Goal: Transaction & Acquisition: Purchase product/service

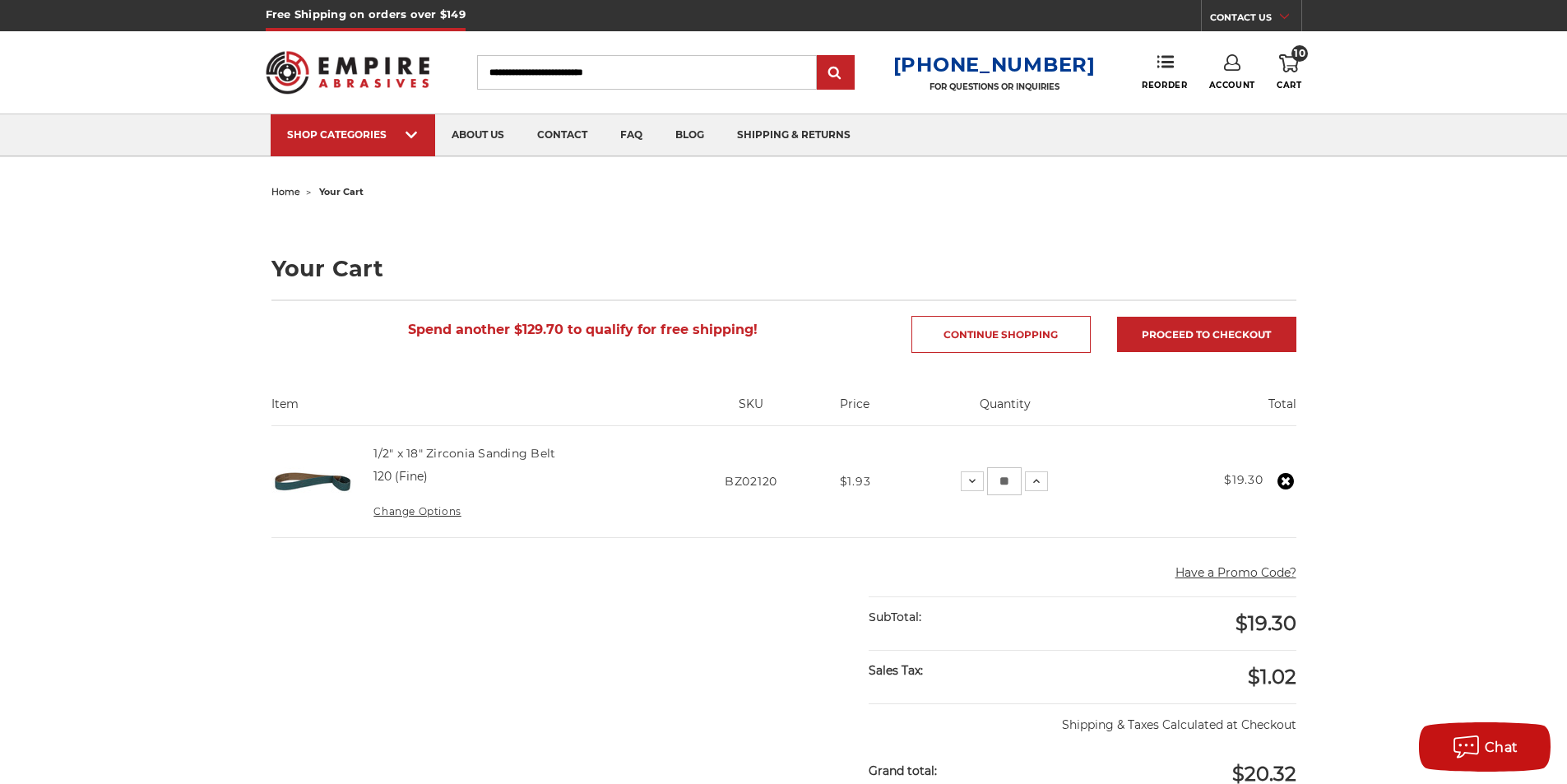
click at [364, 67] on img at bounding box center [348, 72] width 165 height 64
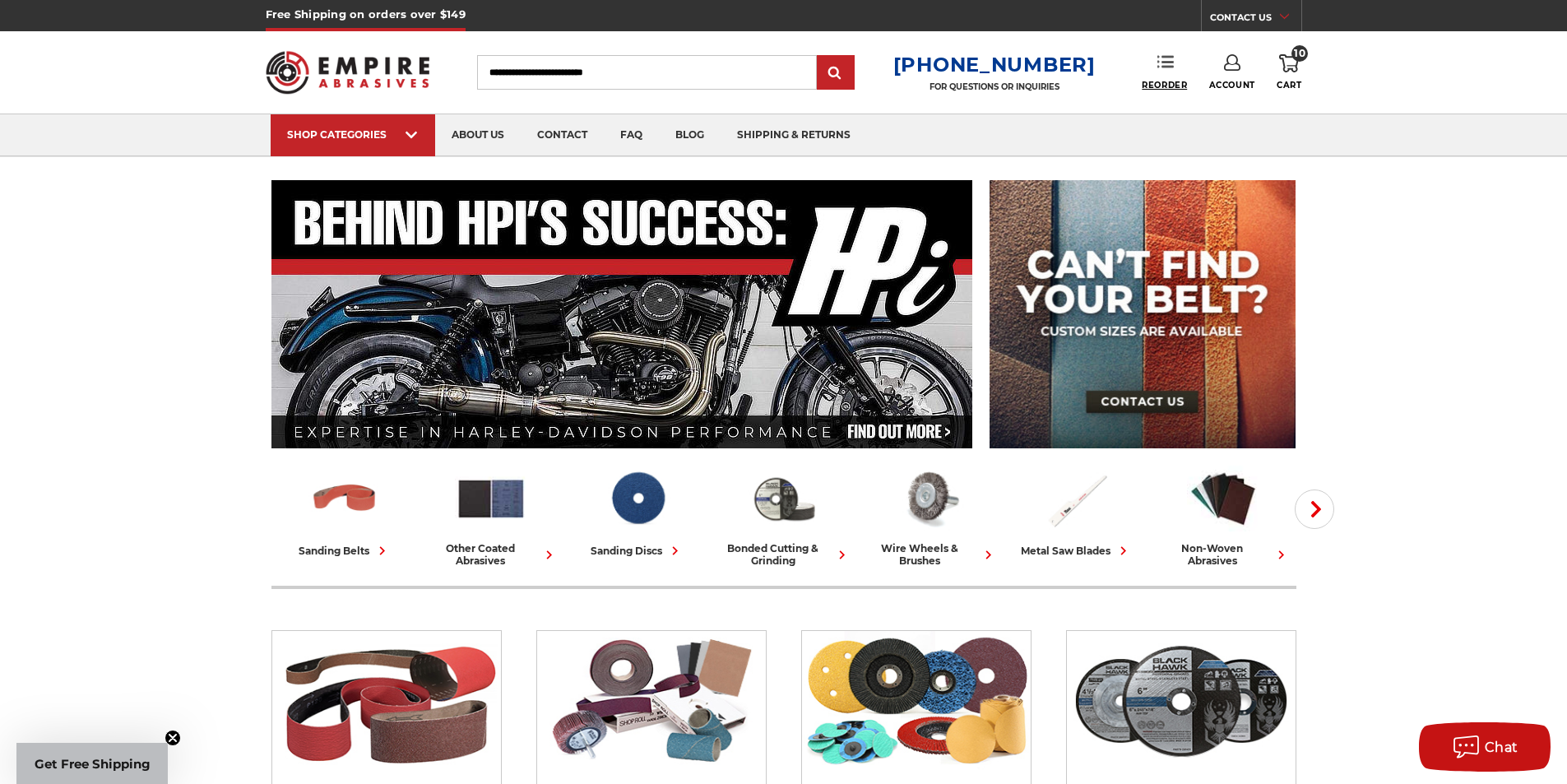
click at [1172, 86] on span "Reorder" at bounding box center [1164, 84] width 45 height 11
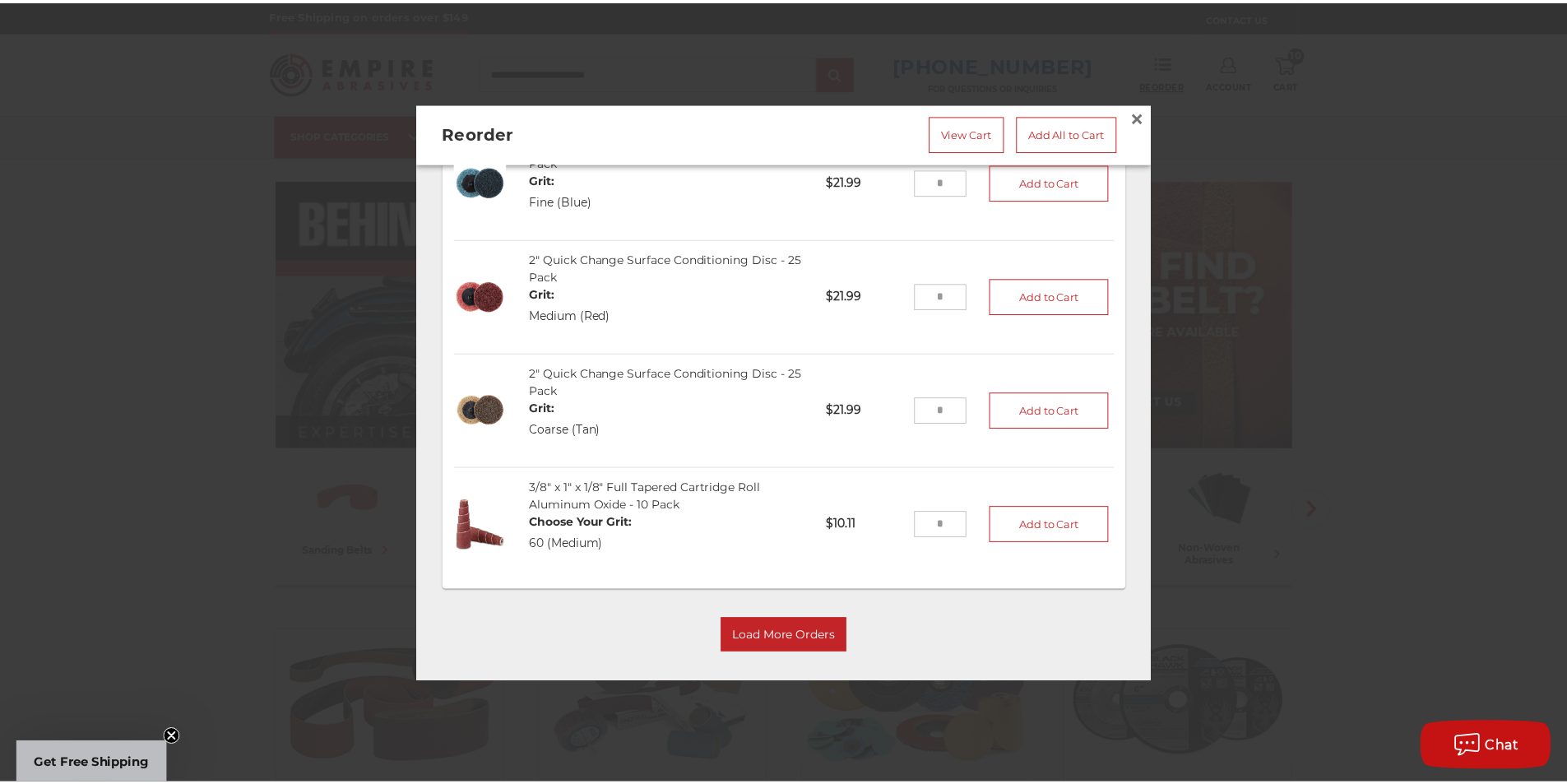
scroll to position [2060, 0]
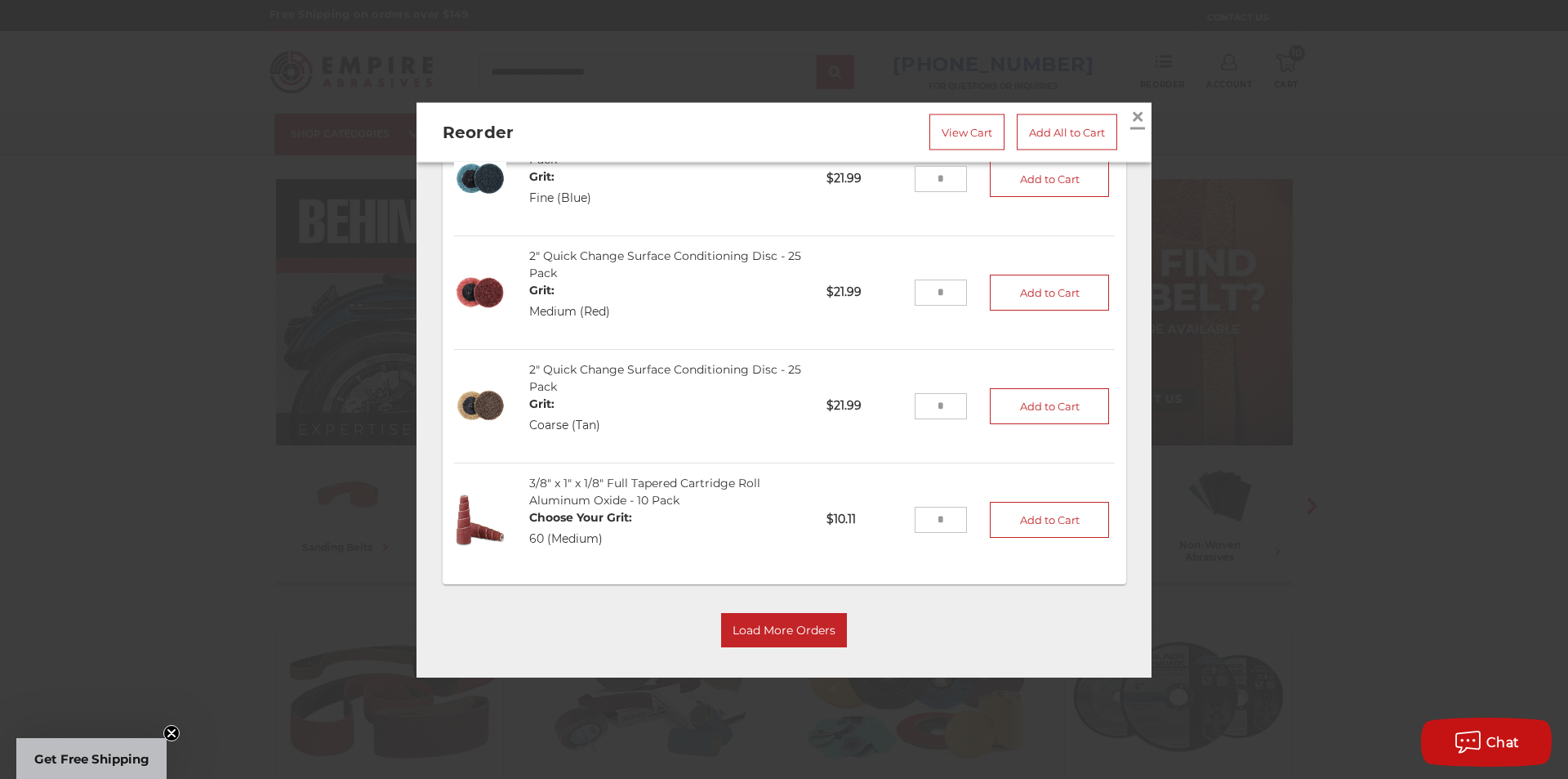
click at [1130, 112] on span "×" at bounding box center [1137, 115] width 14 height 31
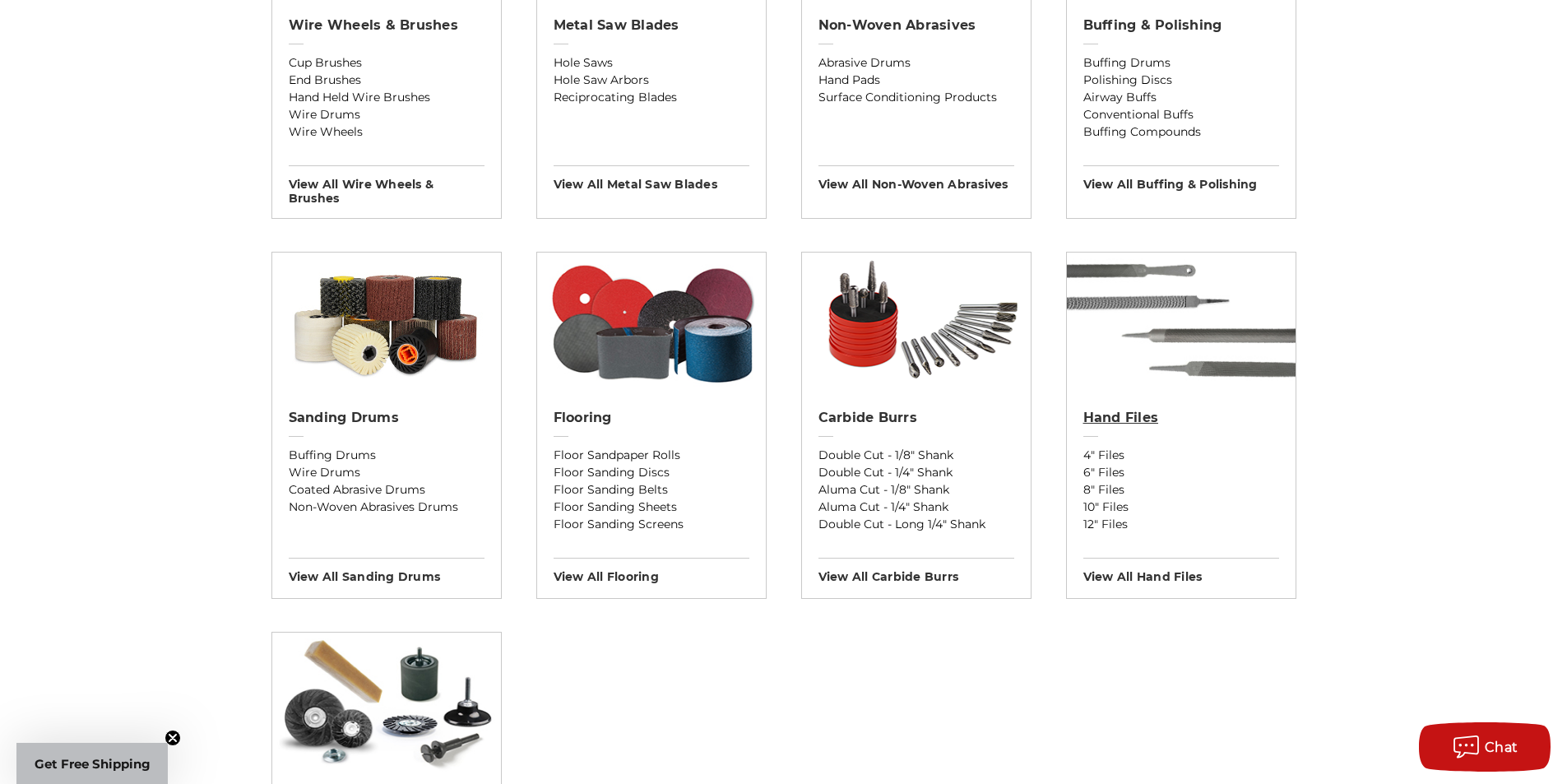
scroll to position [1234, 0]
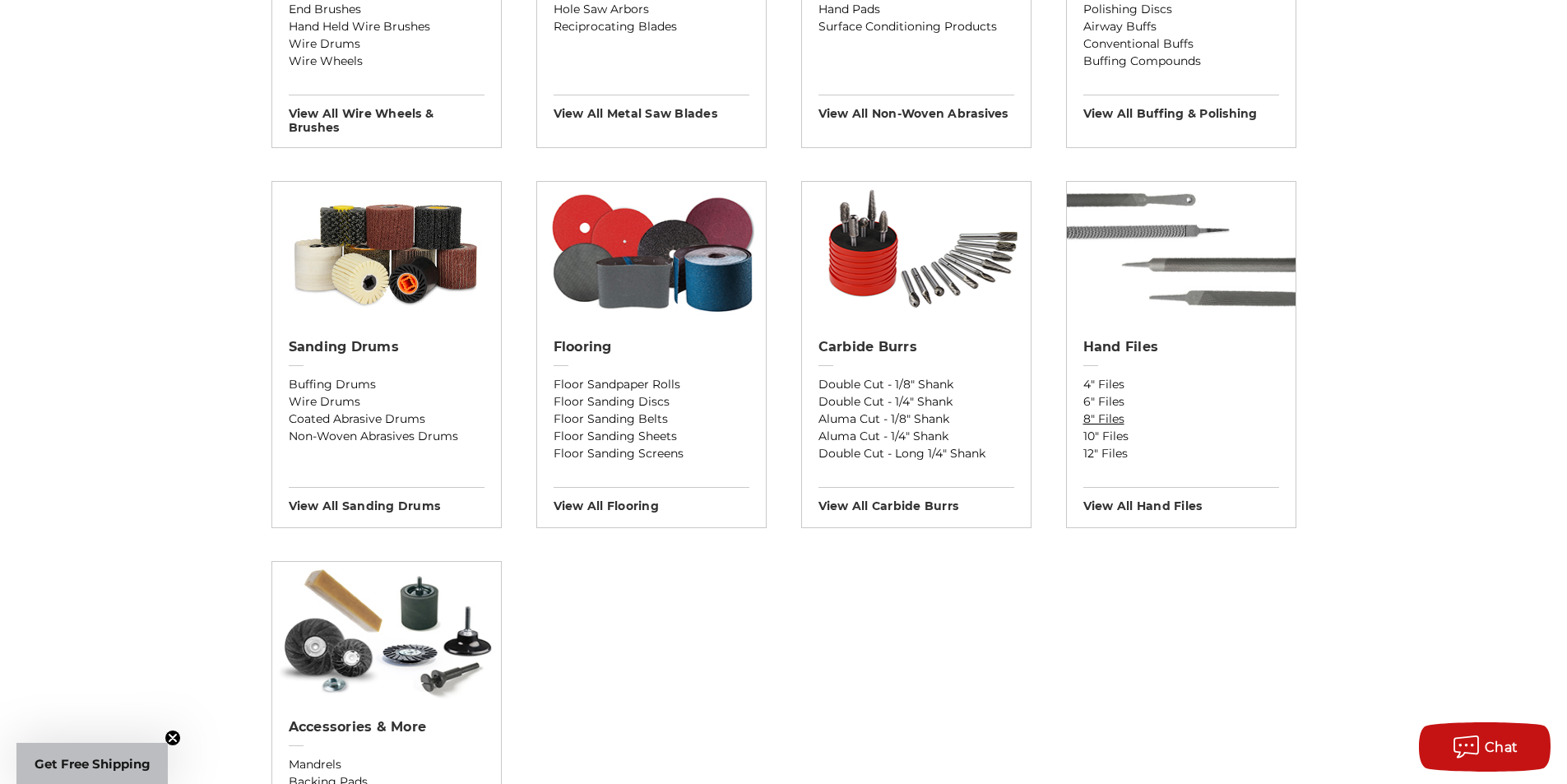
click at [1106, 419] on link "8" Files" at bounding box center [1181, 419] width 196 height 17
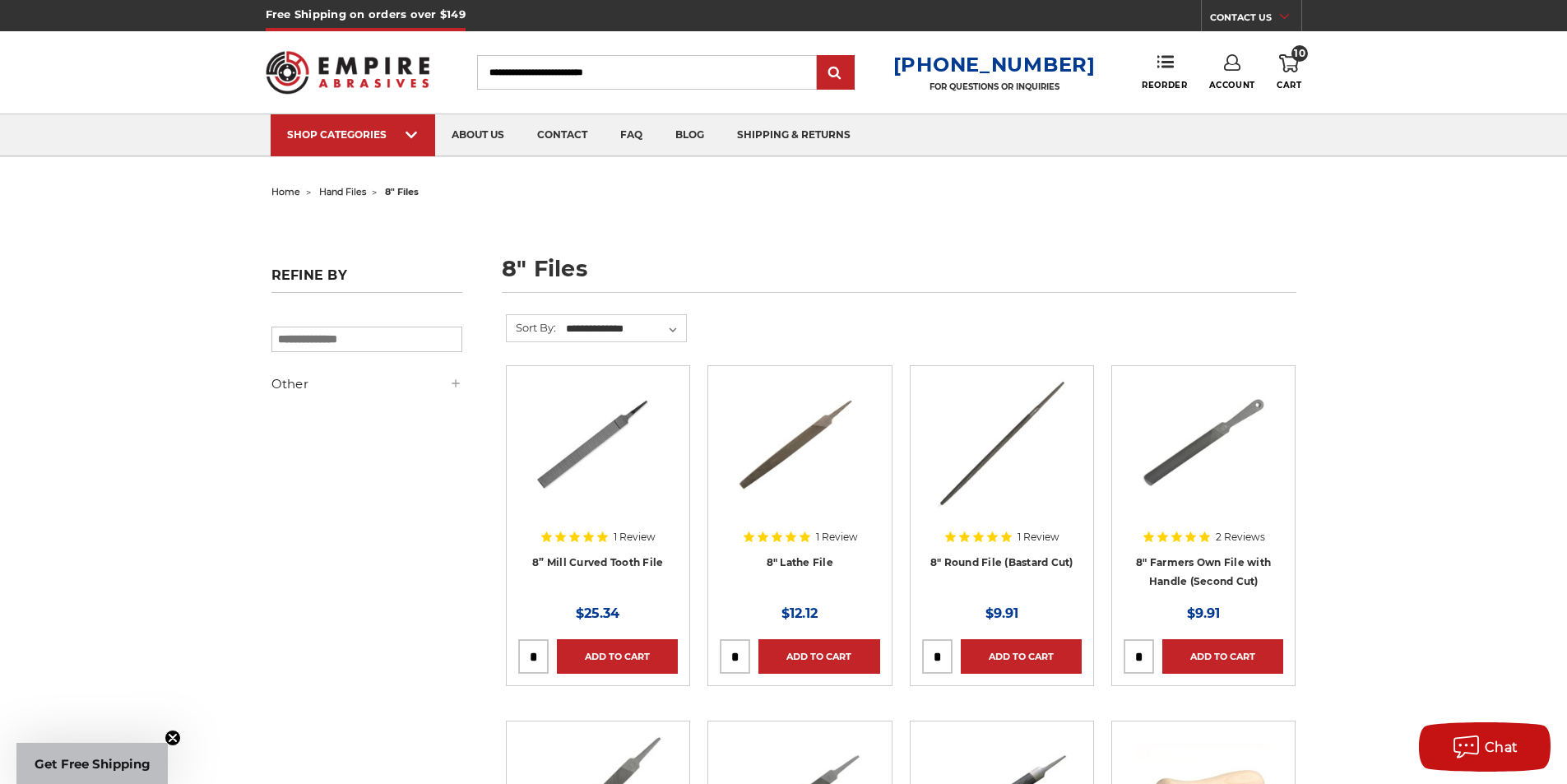
click at [456, 382] on icon at bounding box center [456, 383] width 13 height 13
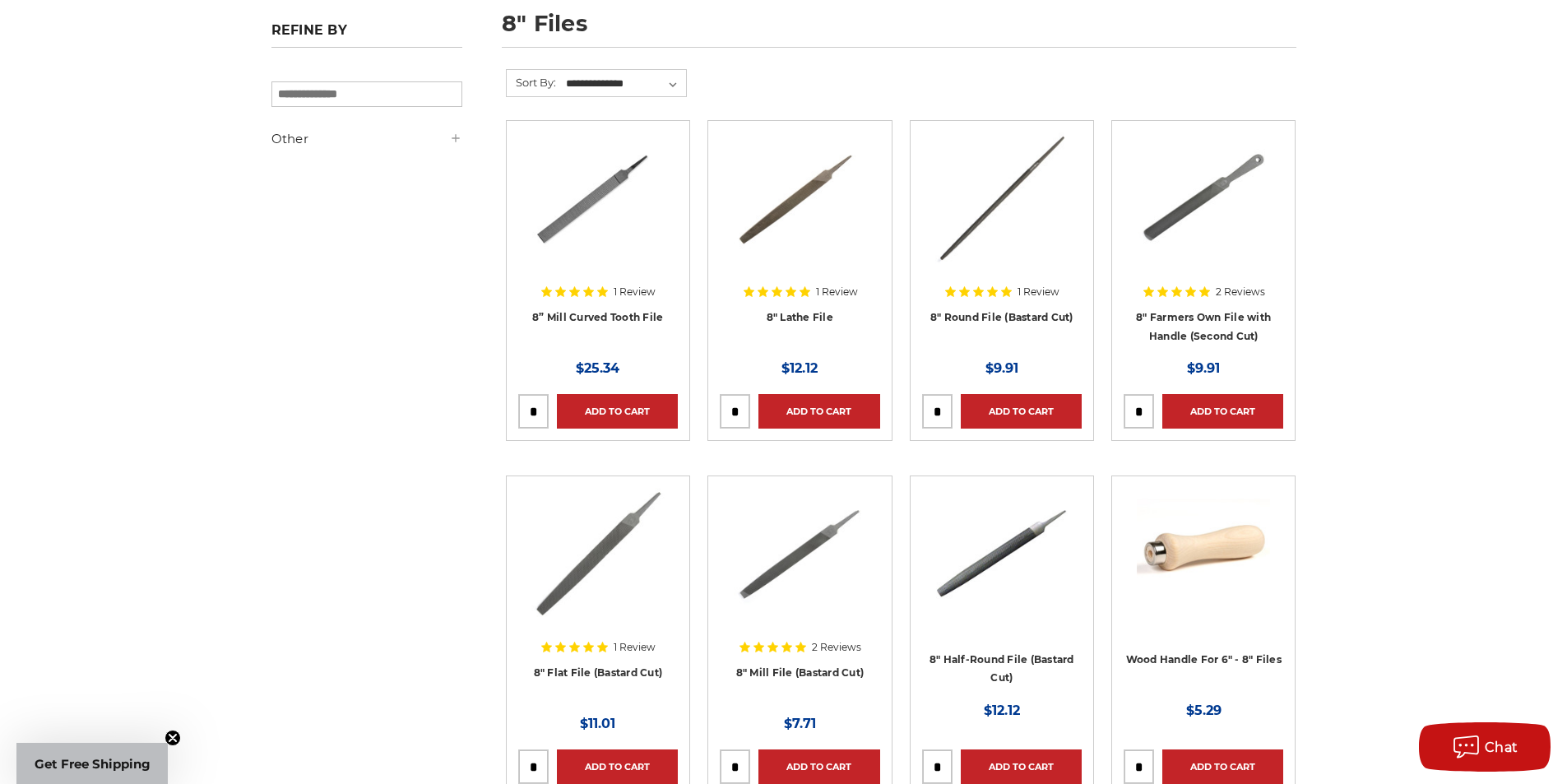
scroll to position [246, 0]
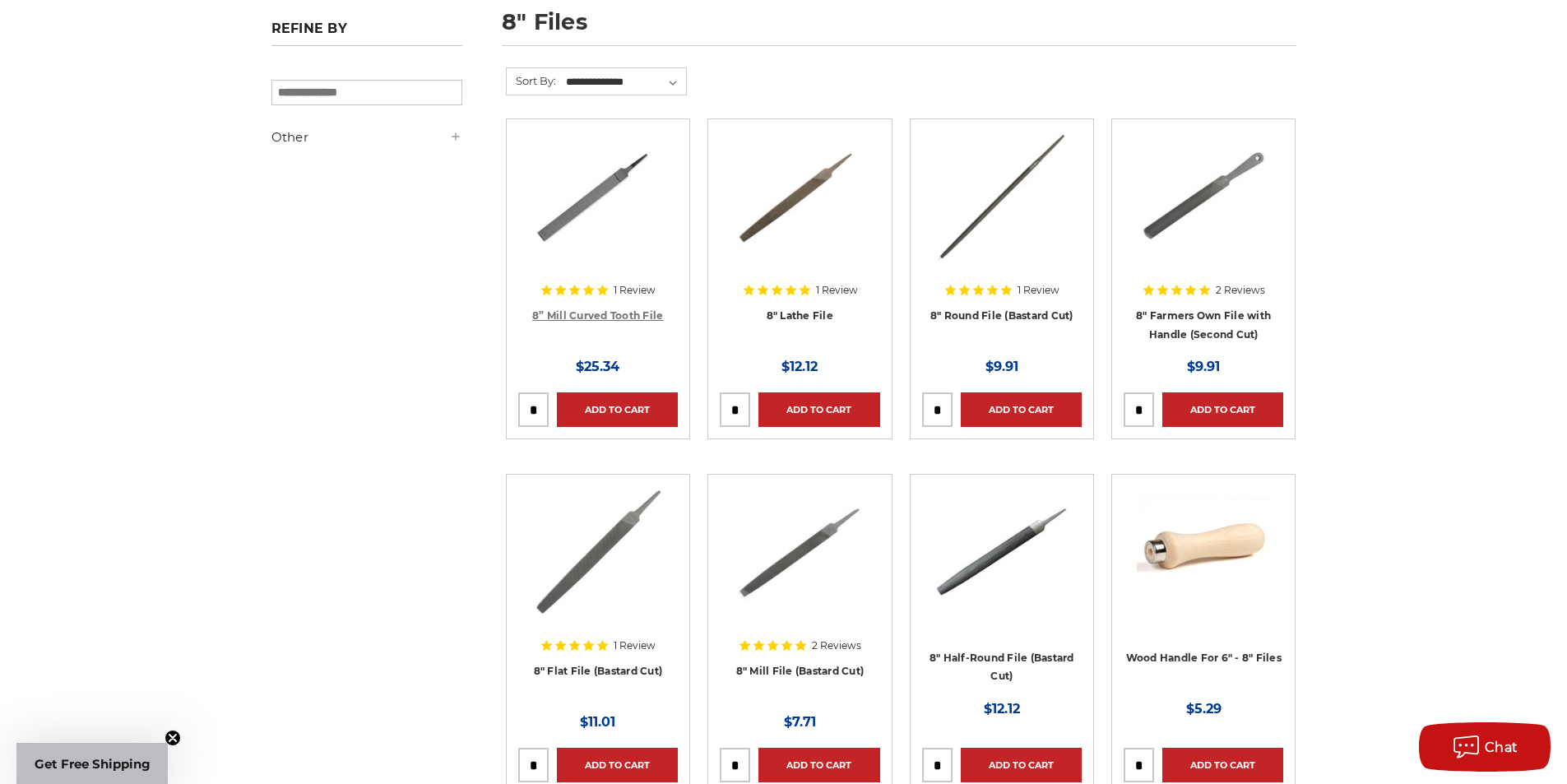
click at [622, 316] on link "8” Mill Curved Tooth File" at bounding box center [597, 315] width 130 height 12
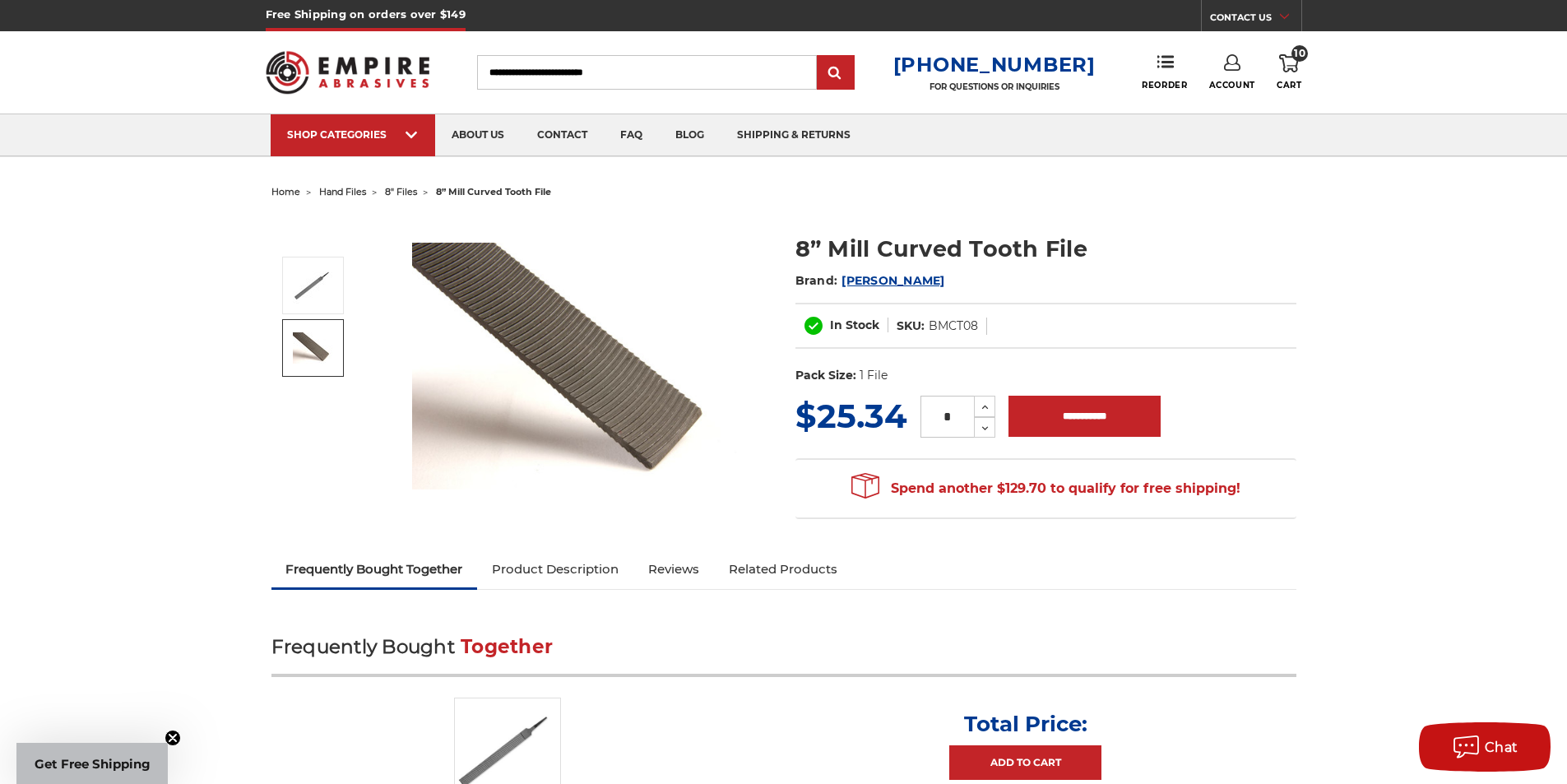
click at [321, 345] on img at bounding box center [313, 348] width 41 height 32
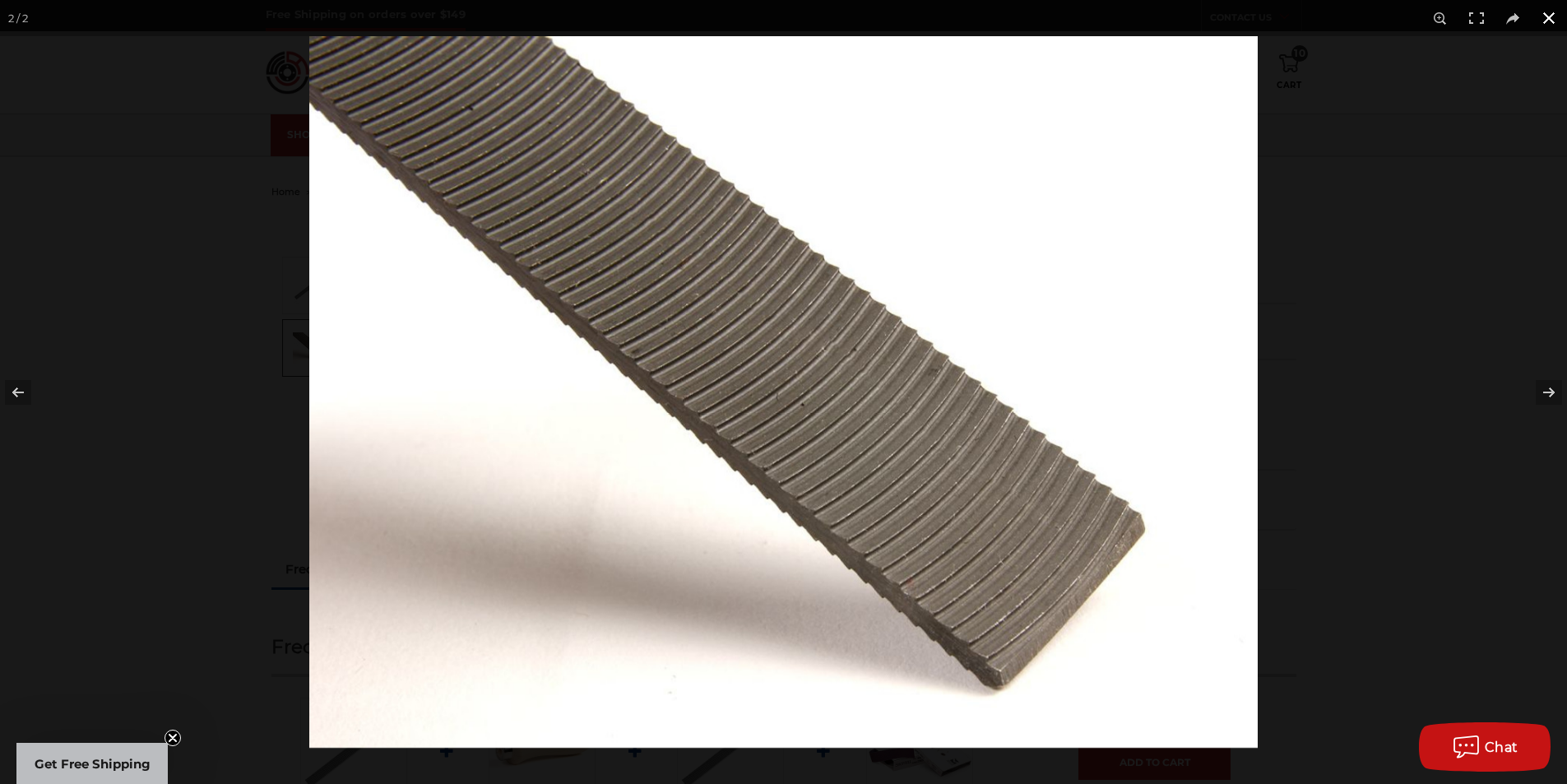
click at [1551, 12] on button at bounding box center [1549, 18] width 36 height 36
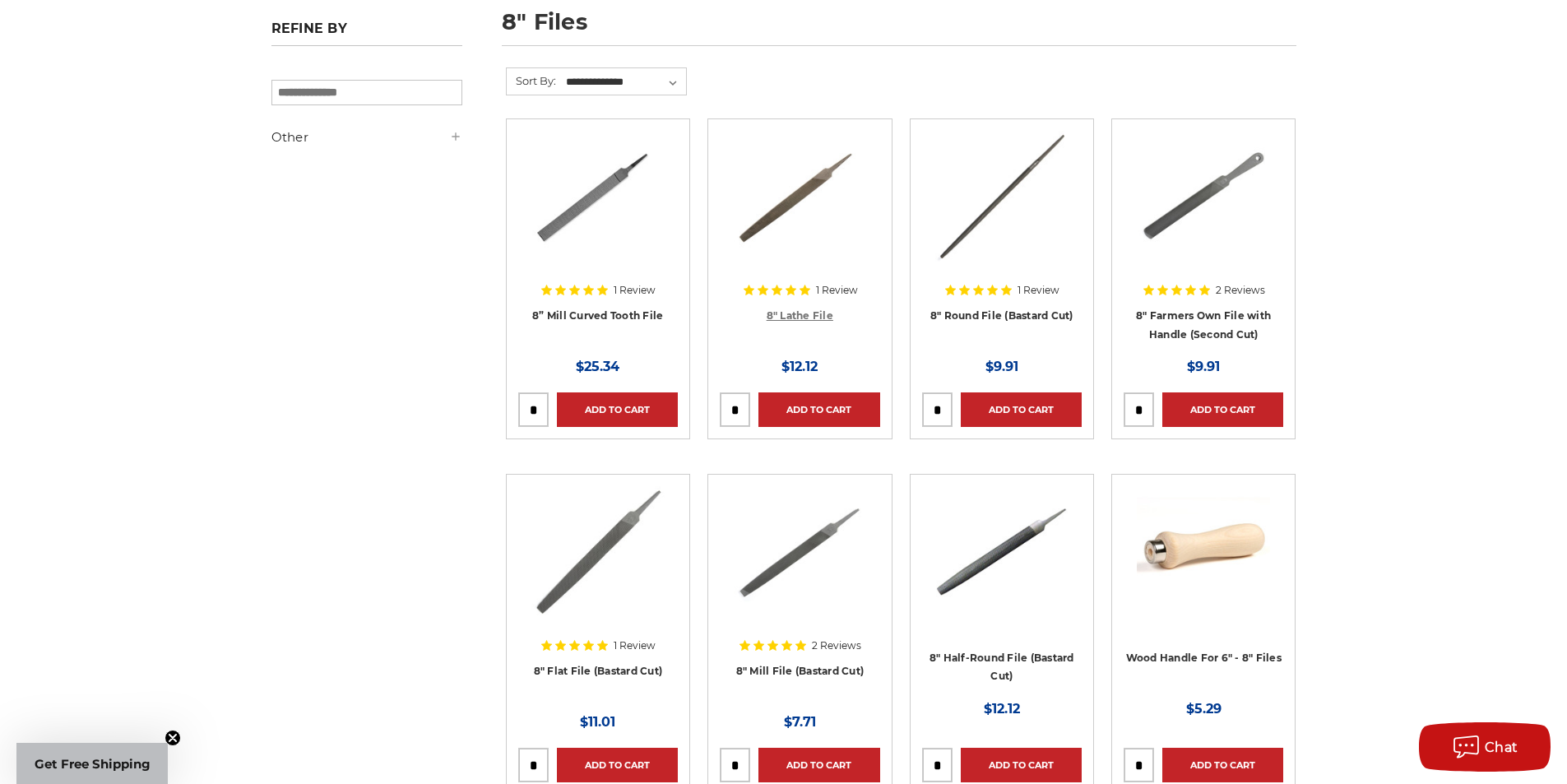
click at [807, 311] on link "8" Lathe File" at bounding box center [800, 315] width 66 height 12
click at [1004, 318] on link "8" Round File (Bastard Cut)" at bounding box center [1001, 315] width 143 height 12
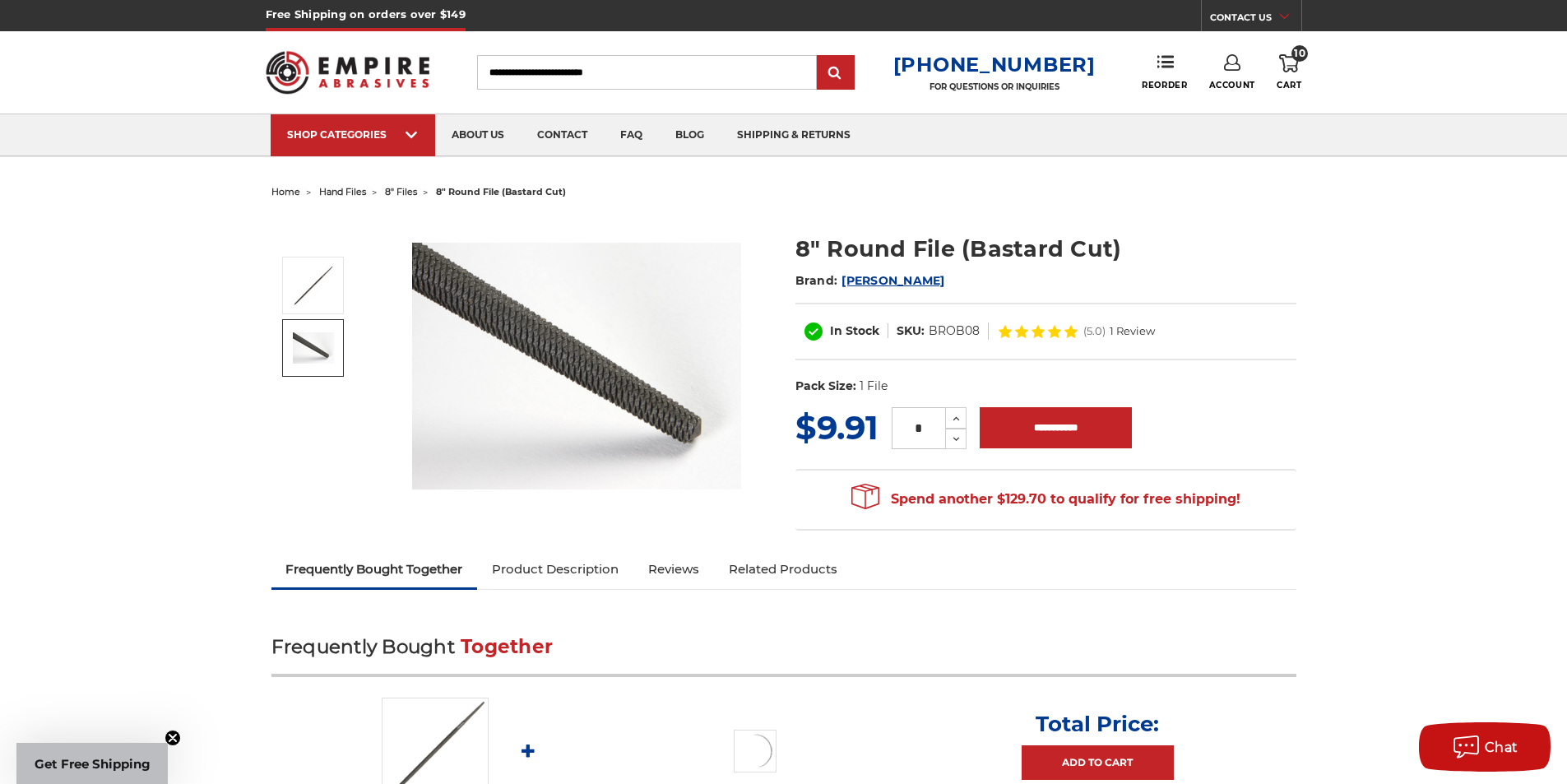
click at [305, 356] on img at bounding box center [313, 348] width 41 height 32
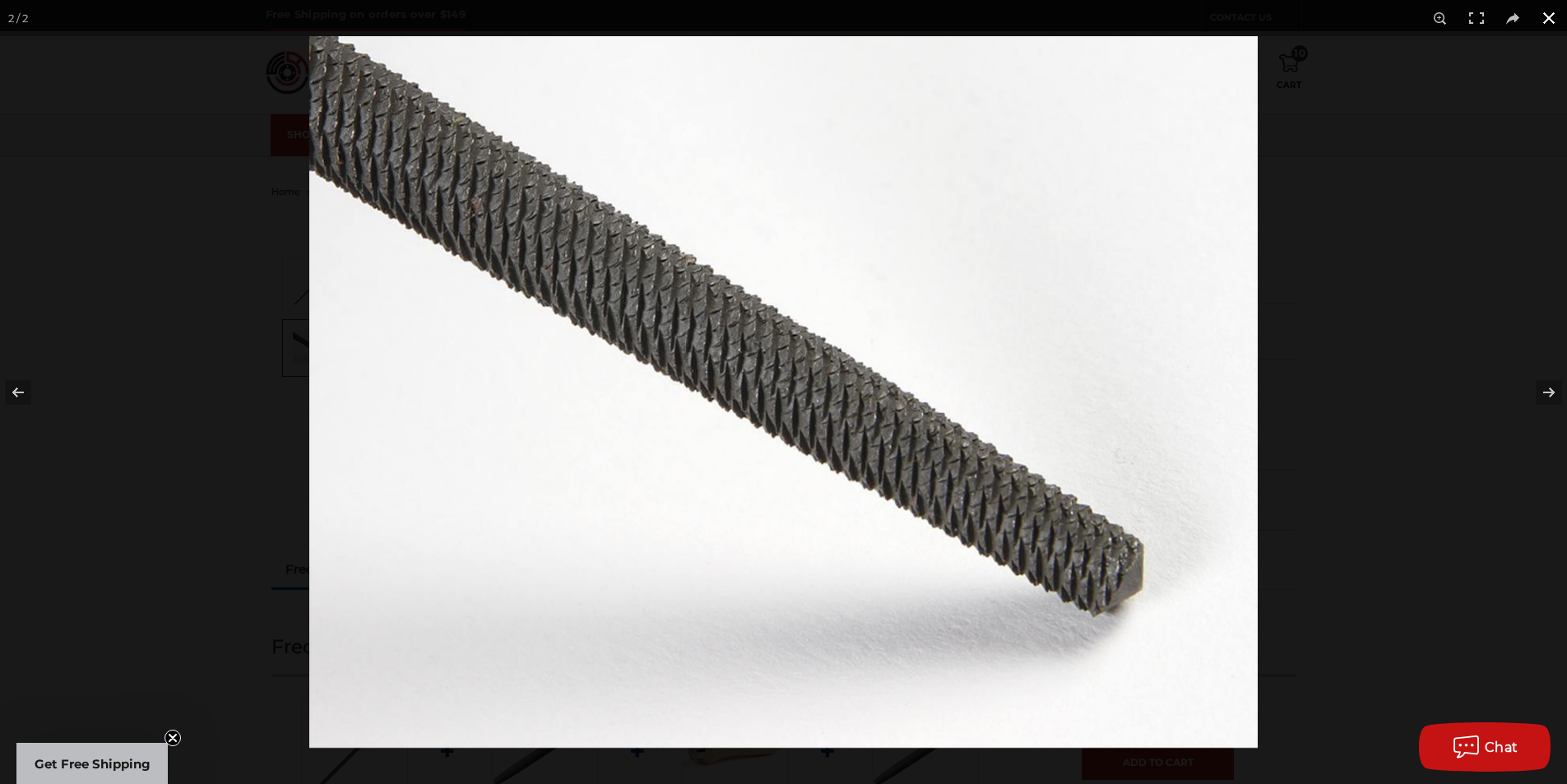
click at [1542, 14] on button at bounding box center [1549, 18] width 36 height 36
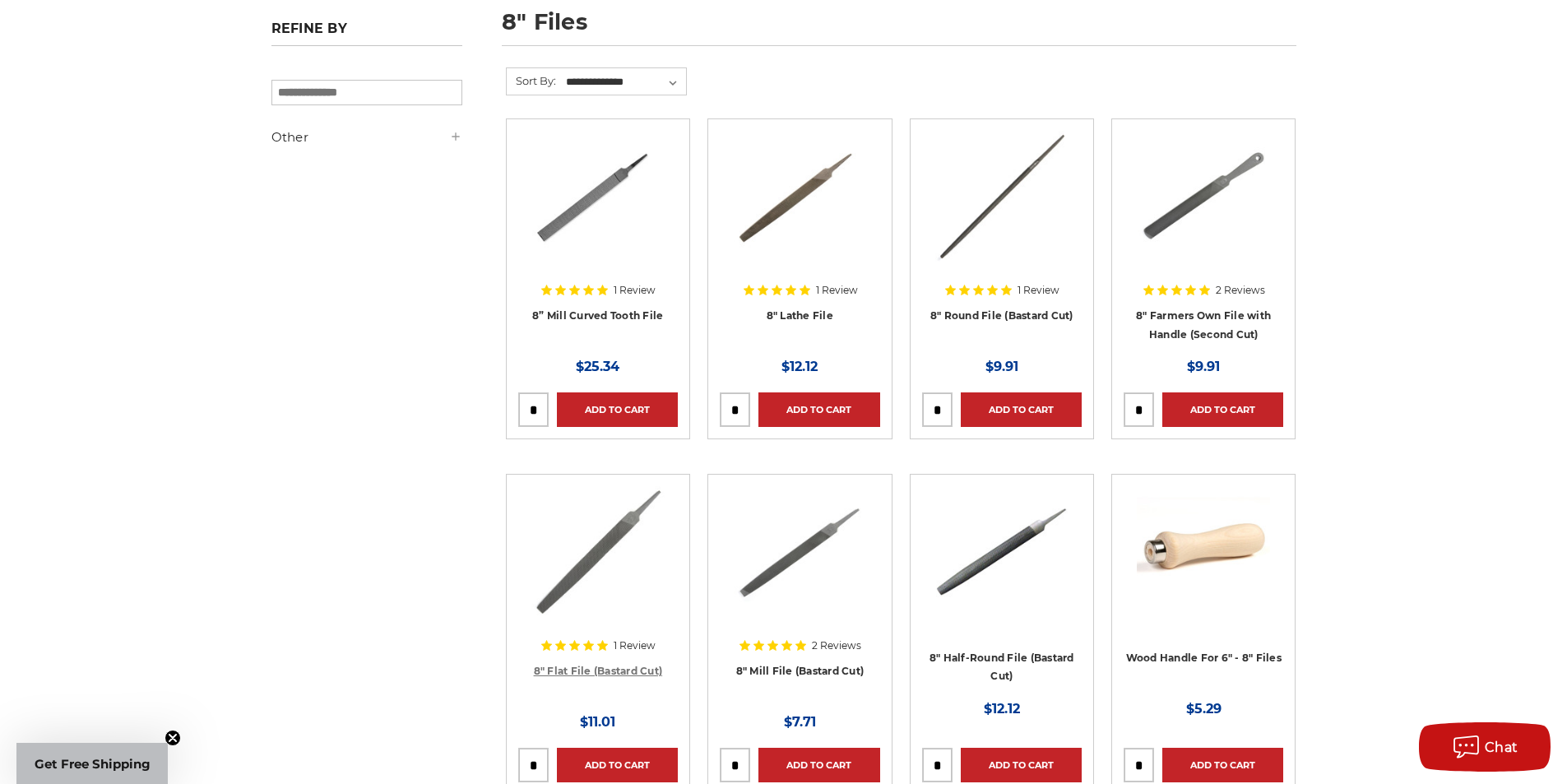
click at [599, 668] on link "8" Flat File (Bastard Cut)" at bounding box center [598, 670] width 129 height 12
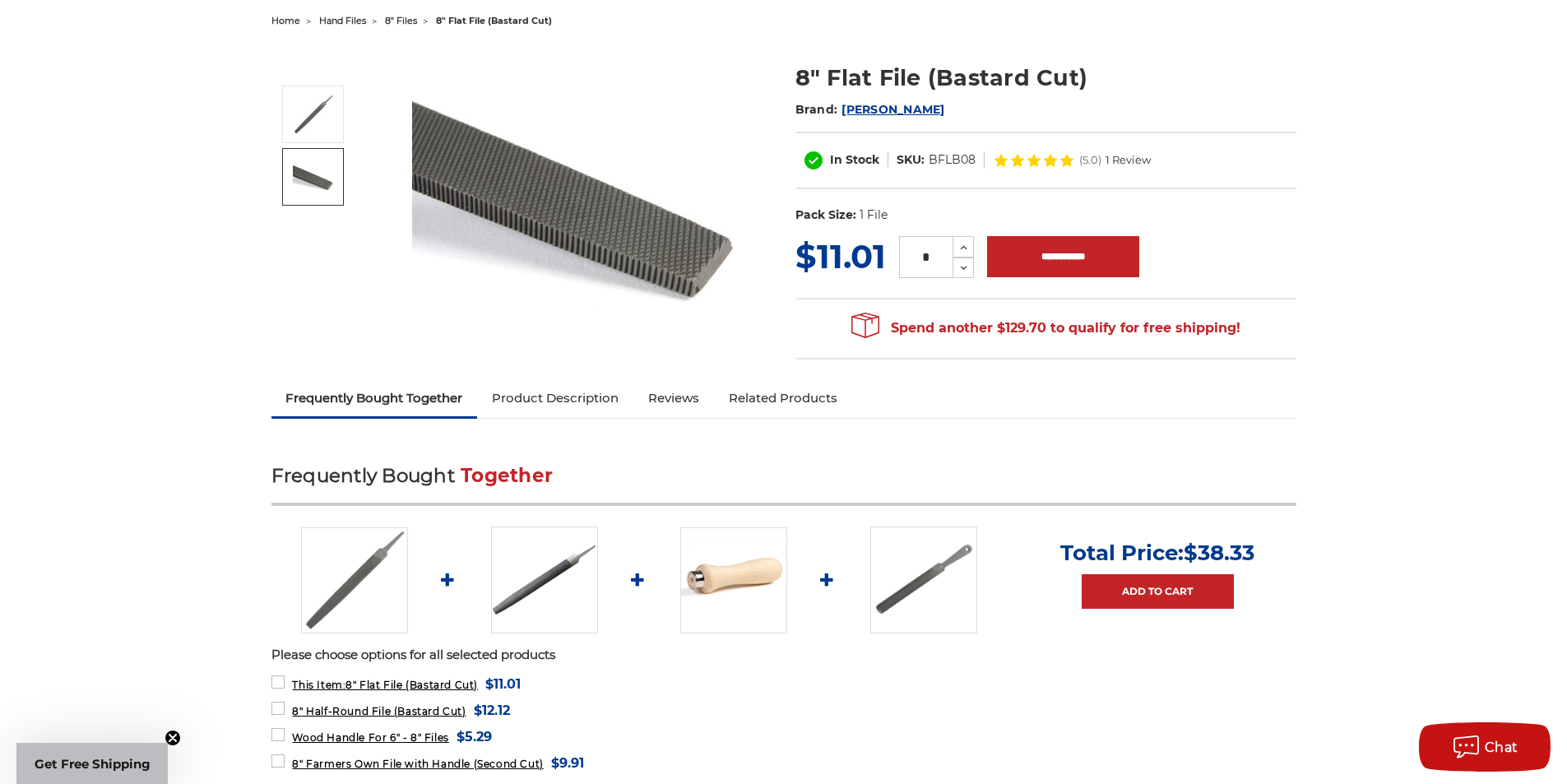
scroll to position [246, 0]
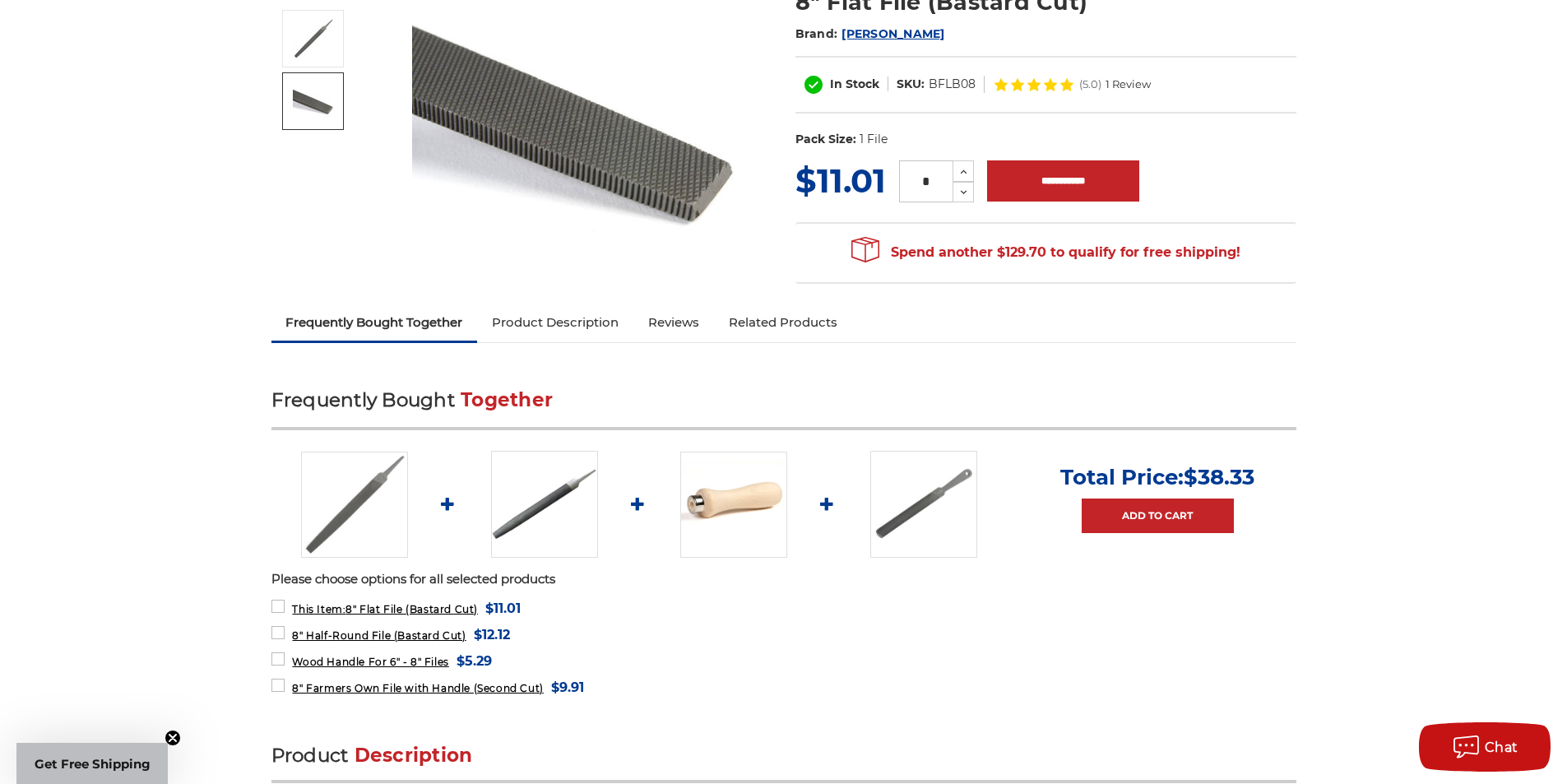
click at [529, 509] on img at bounding box center [545, 504] width 107 height 107
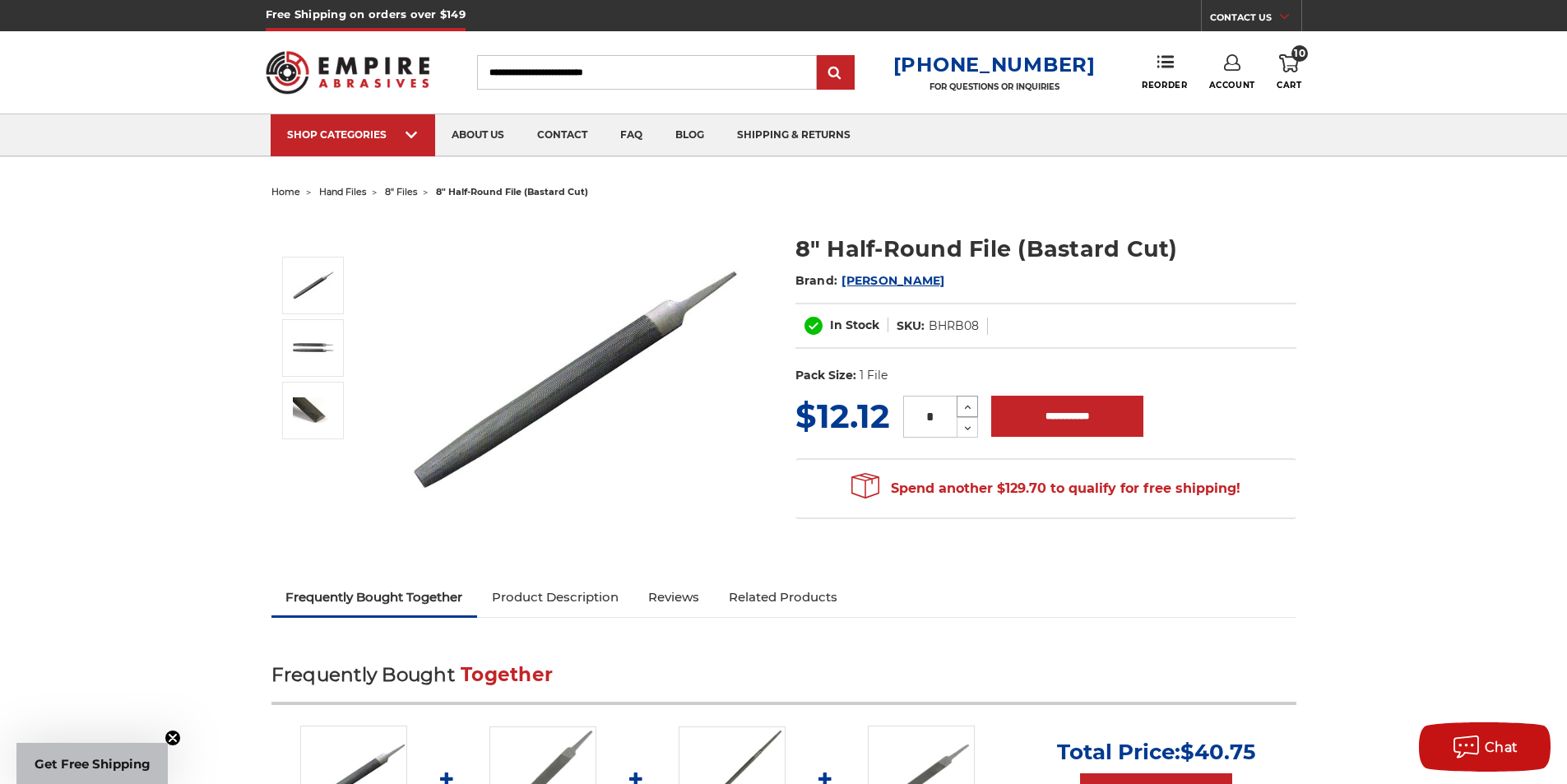
click at [972, 399] on button "Increase Quantity:" at bounding box center [968, 406] width 21 height 21
type input "*"
click at [1033, 404] on input "**********" at bounding box center [1067, 416] width 152 height 41
type input "**********"
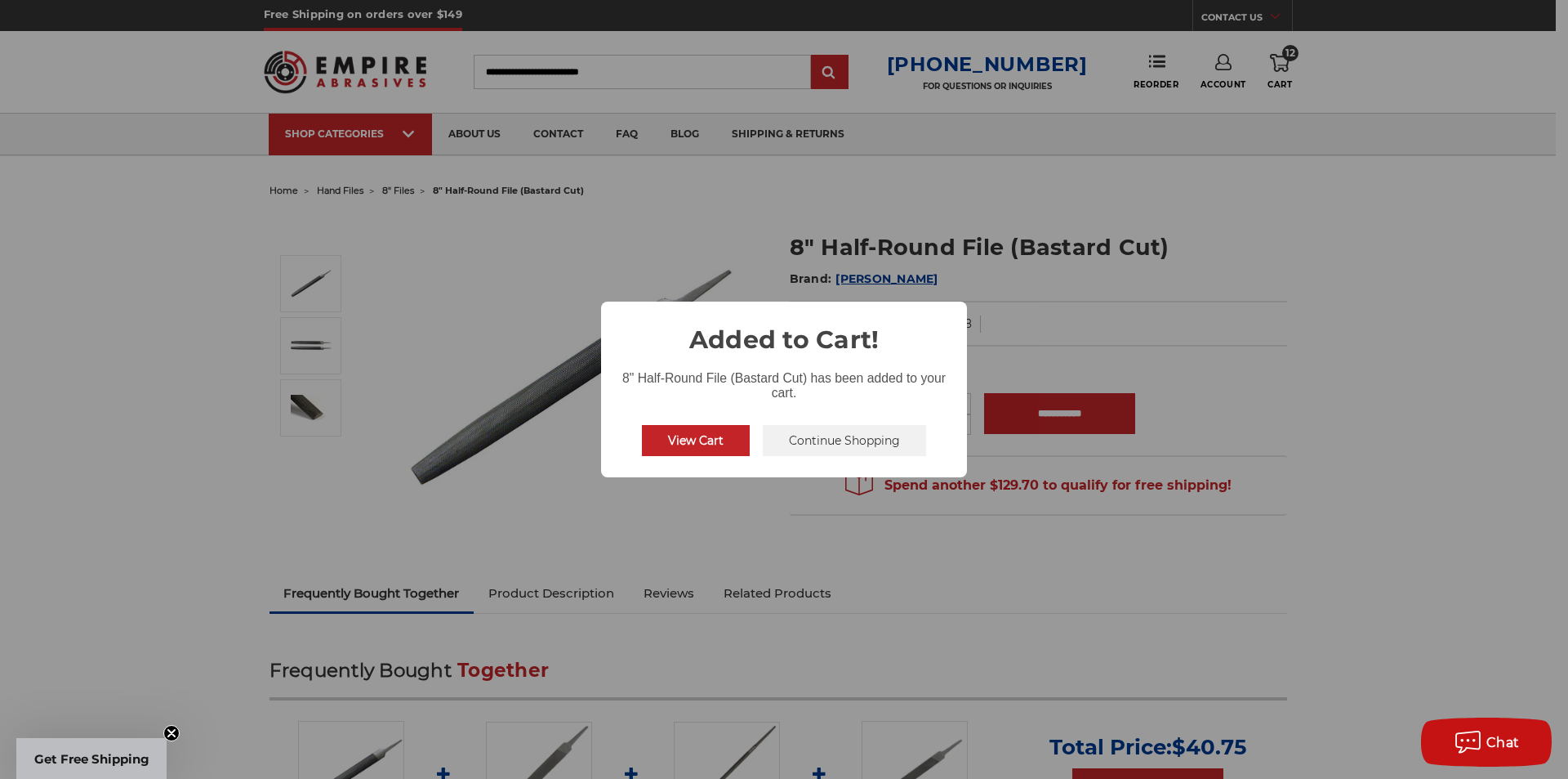
click at [801, 436] on button "Continue Shopping" at bounding box center [844, 440] width 164 height 31
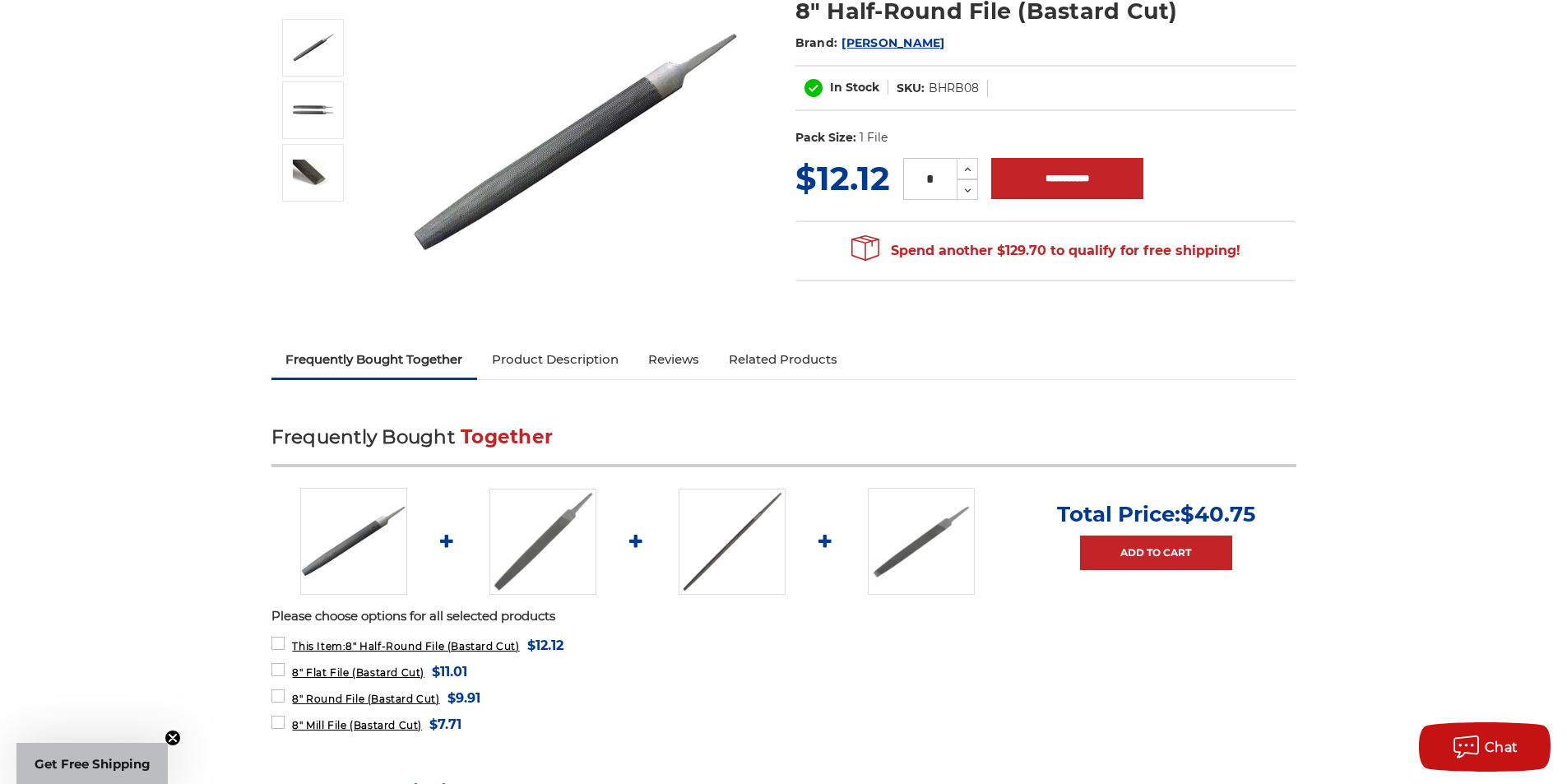
scroll to position [82, 0]
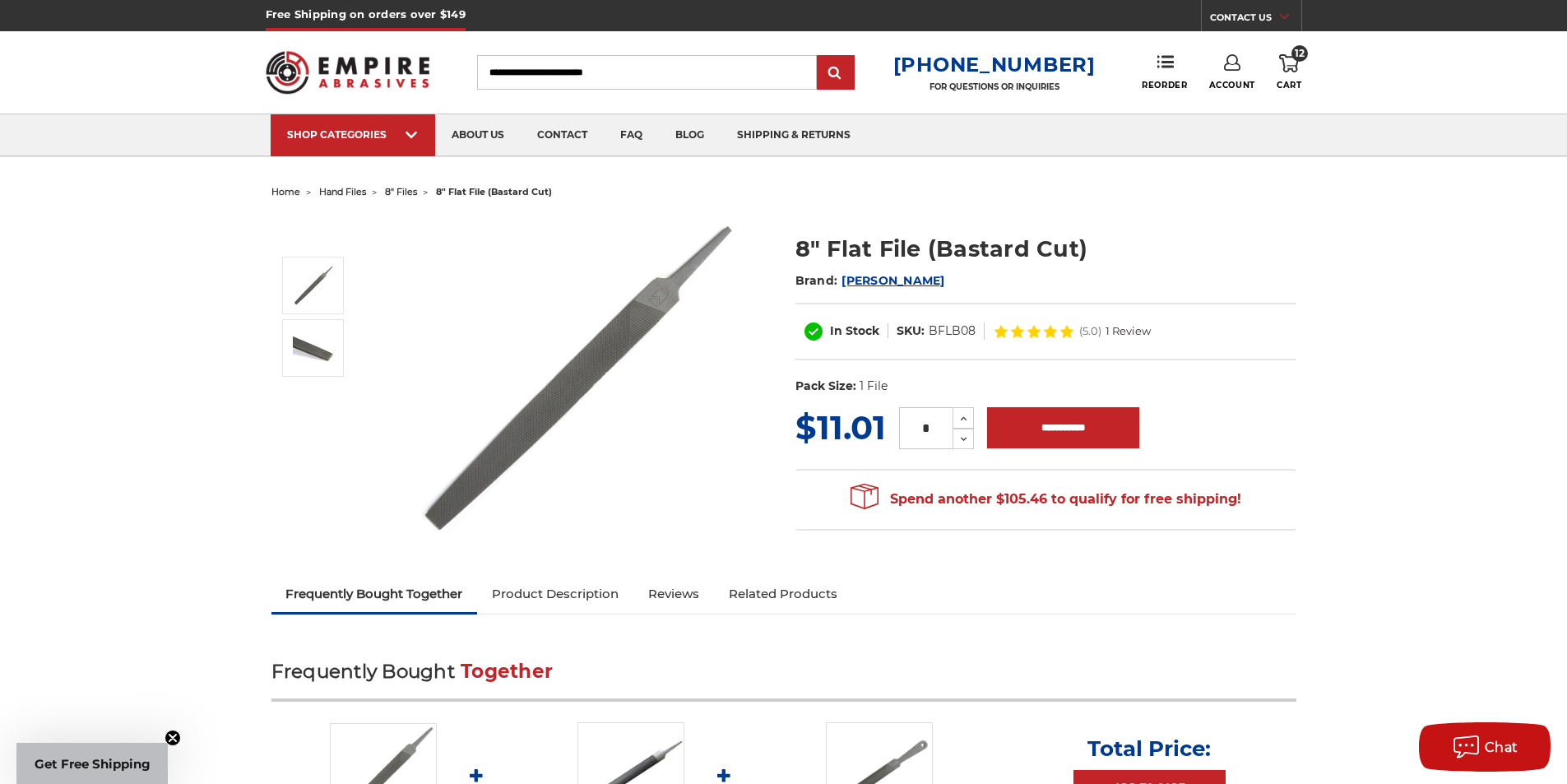
click at [348, 196] on span "hand files" at bounding box center [342, 192] width 47 height 12
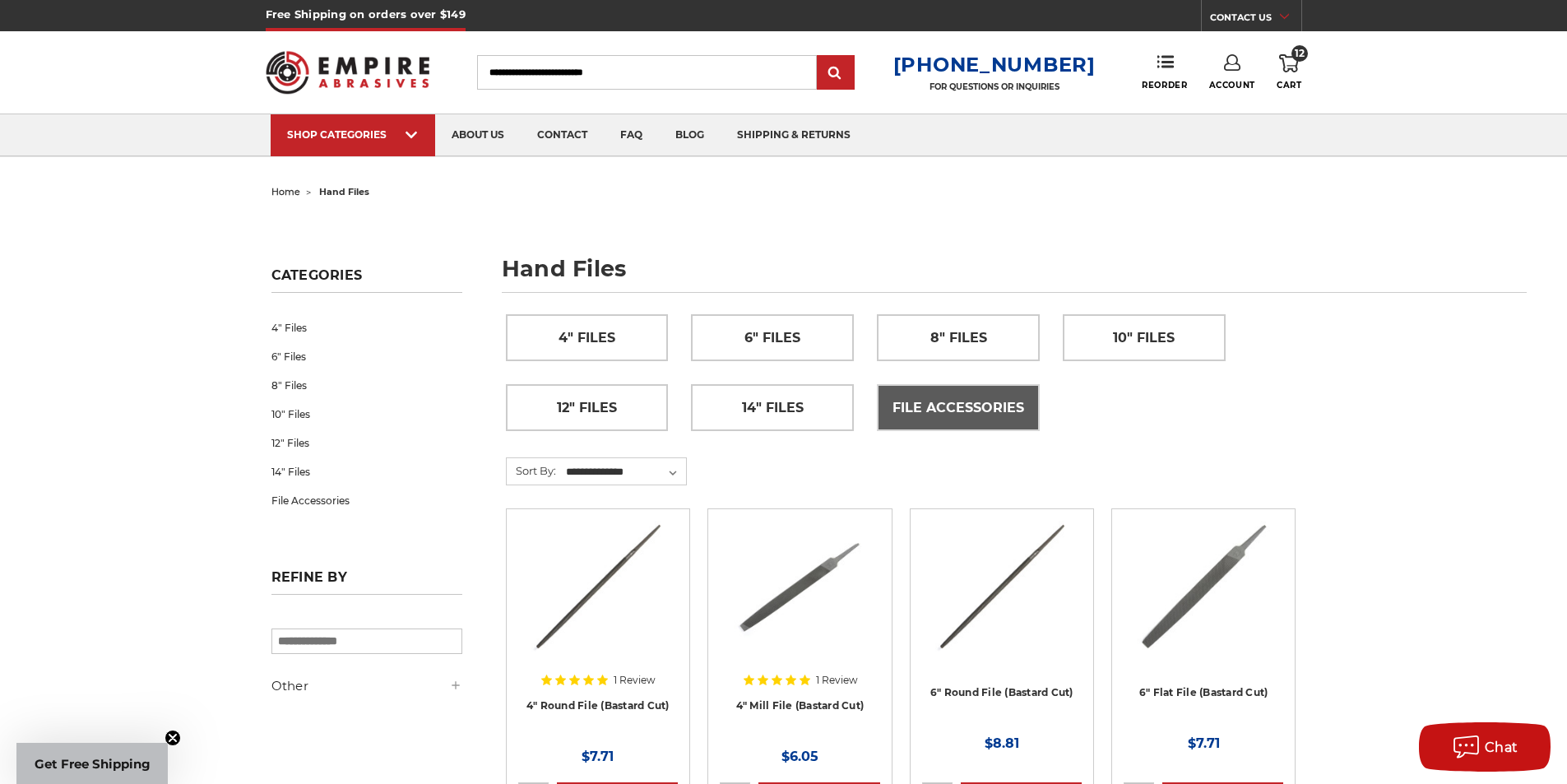
click at [975, 411] on span "File Accessories" at bounding box center [958, 407] width 131 height 28
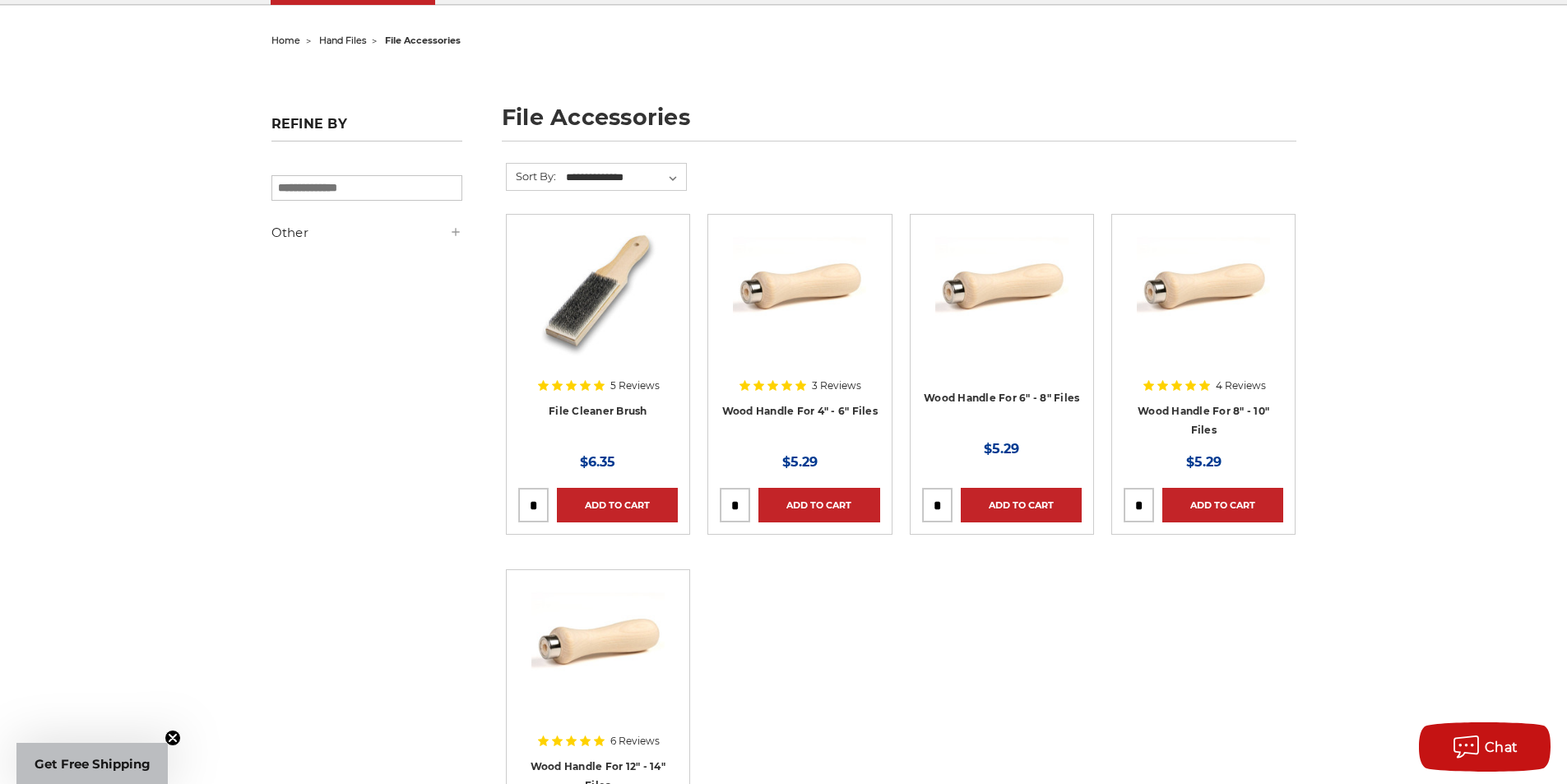
scroll to position [165, 0]
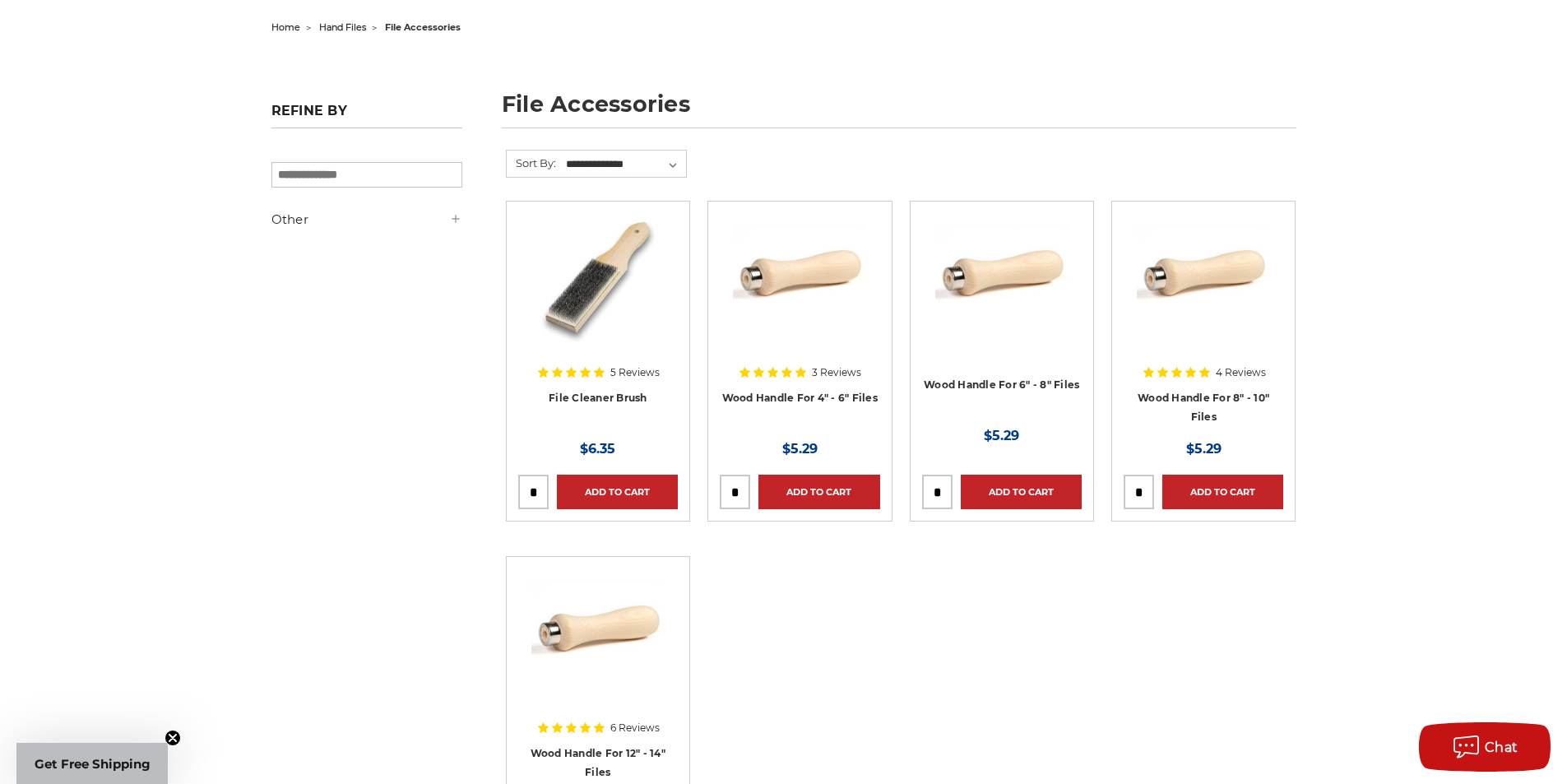
click at [1142, 483] on input "tel" at bounding box center [1139, 492] width 29 height 33
type input "*"
click at [1206, 489] on link "Add to Cart" at bounding box center [1223, 492] width 121 height 35
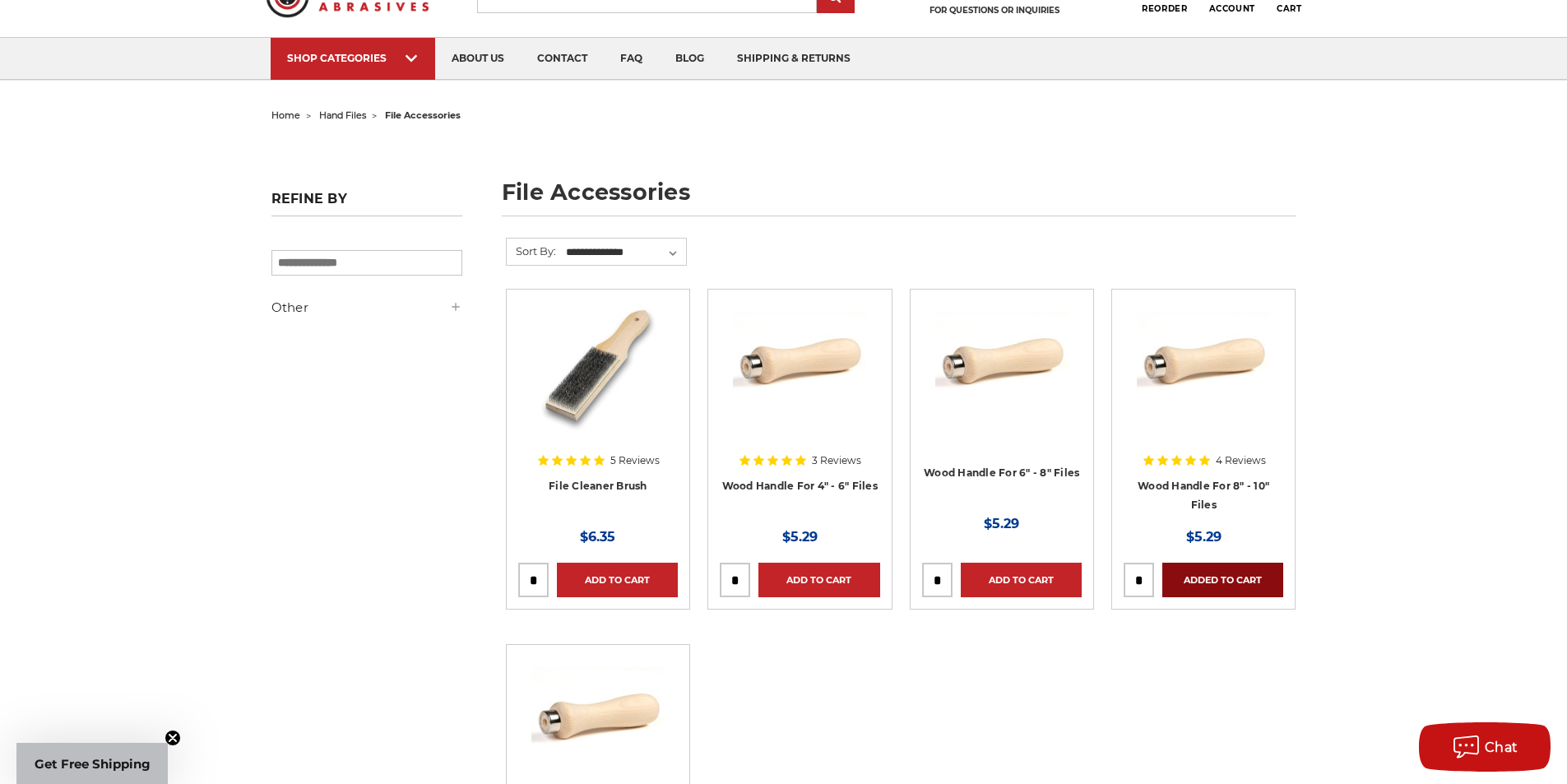
scroll to position [0, 0]
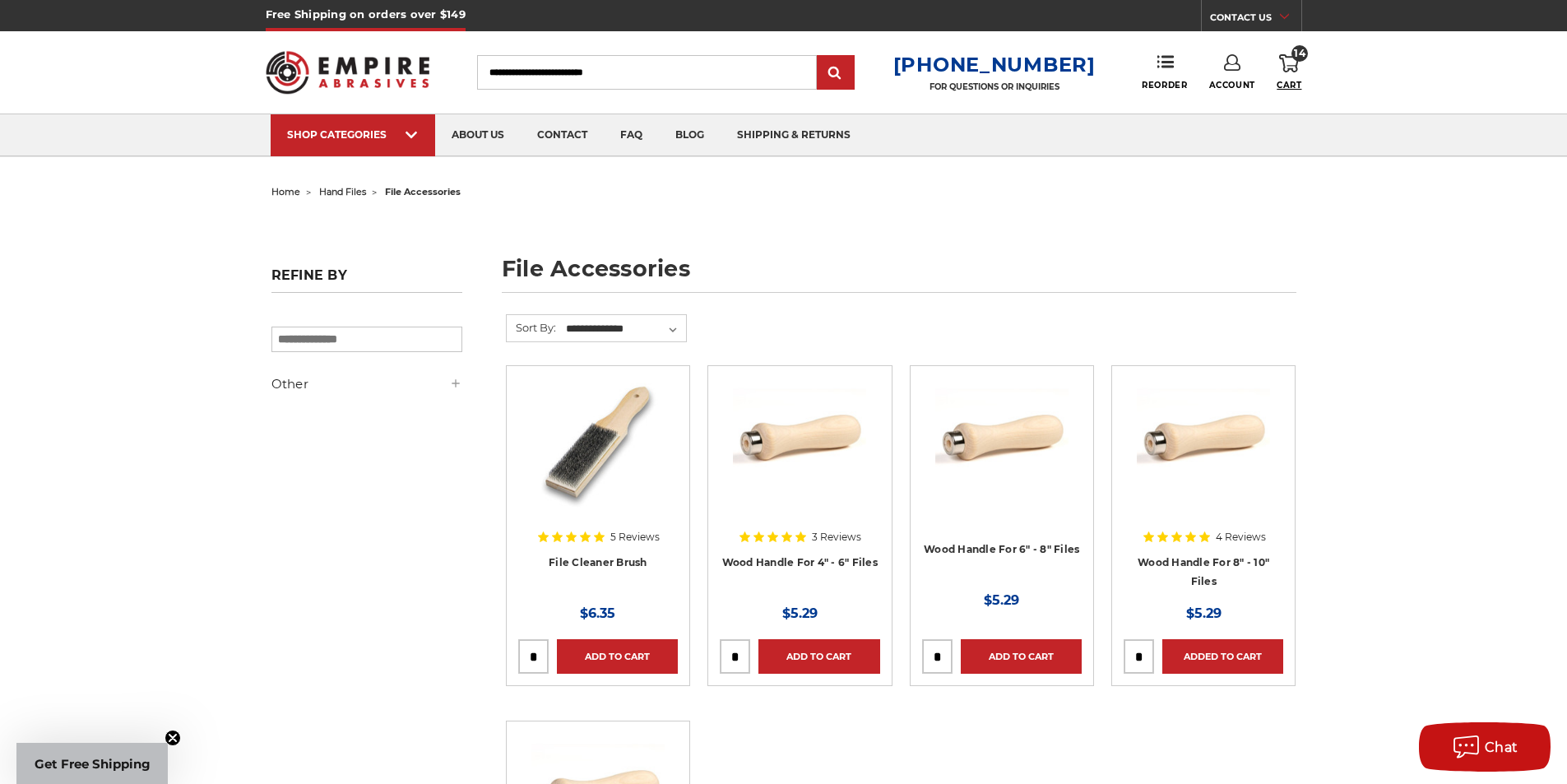
click at [1298, 80] on span "Cart" at bounding box center [1289, 84] width 25 height 11
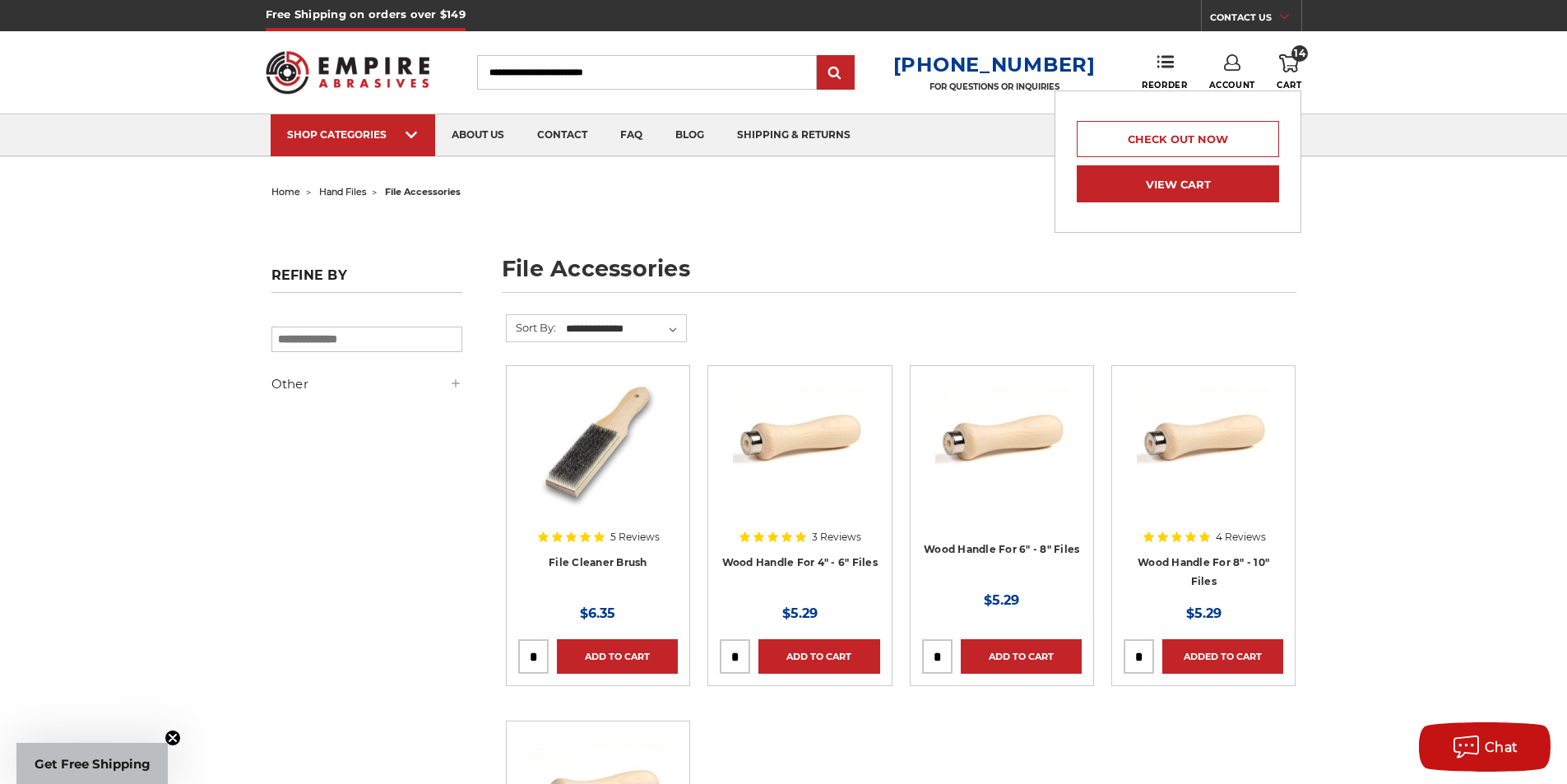
click at [1166, 188] on link "View Cart" at bounding box center [1178, 183] width 202 height 37
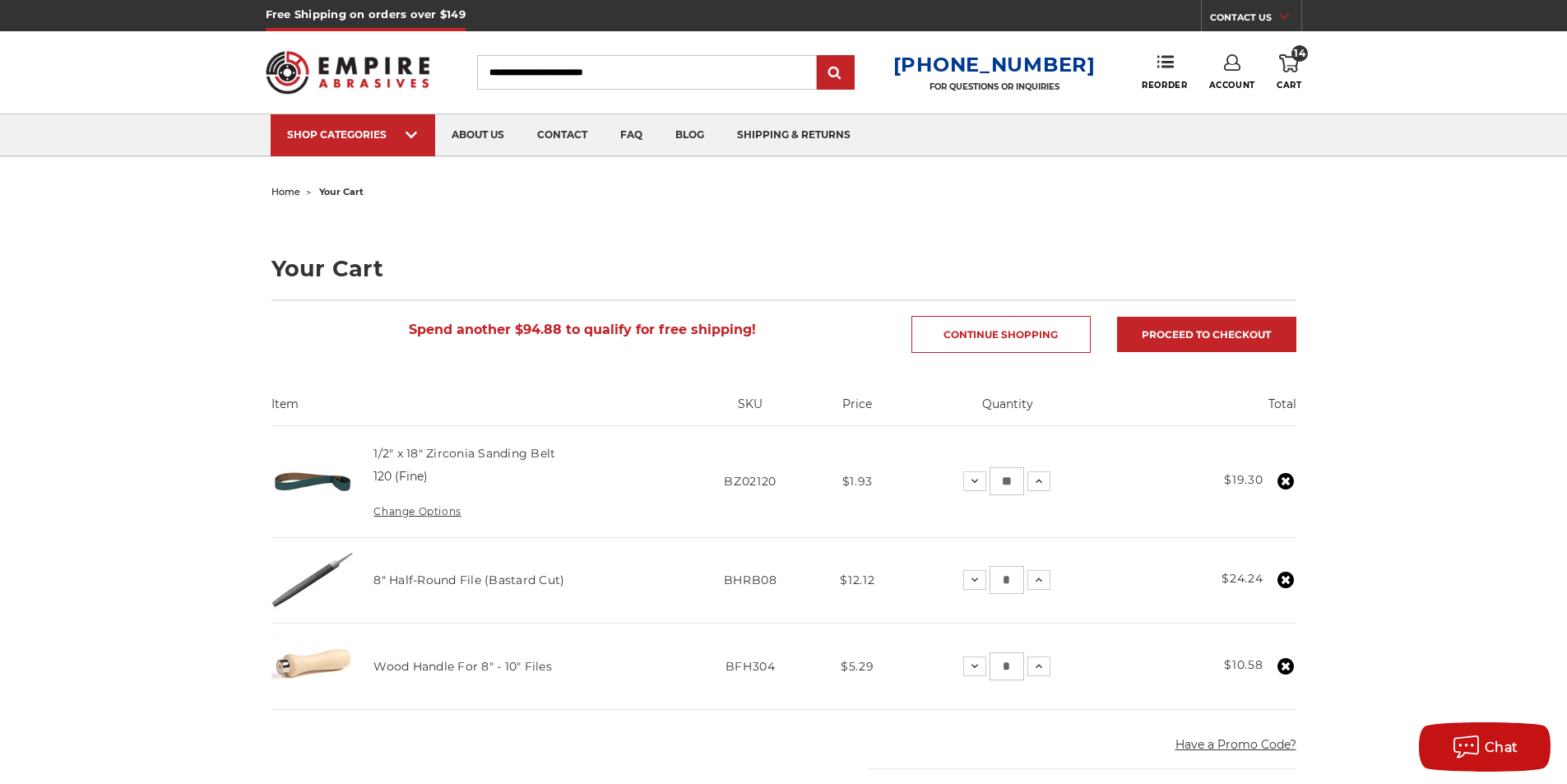
click at [330, 82] on img at bounding box center [348, 72] width 165 height 64
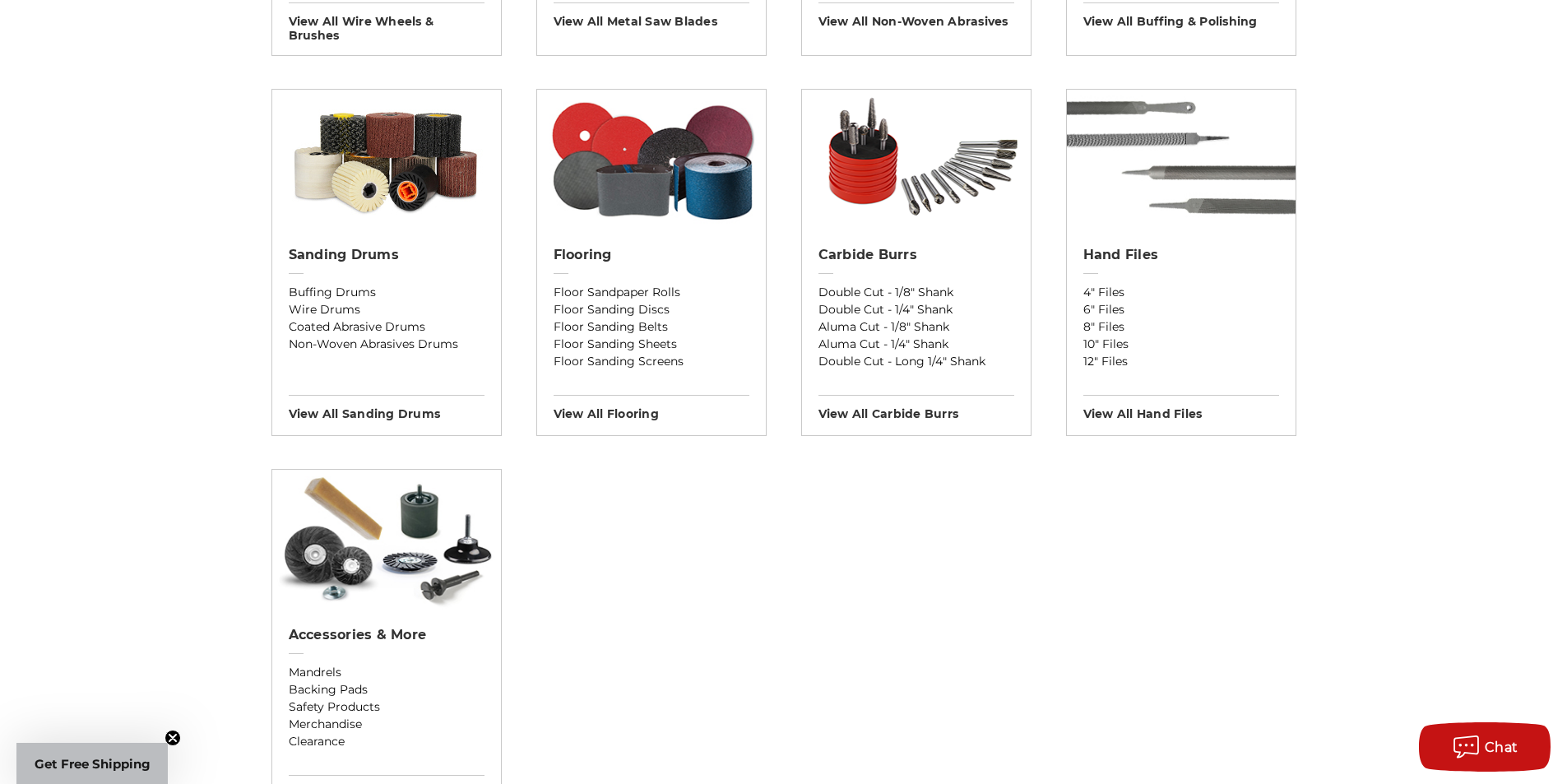
scroll to position [1397, 0]
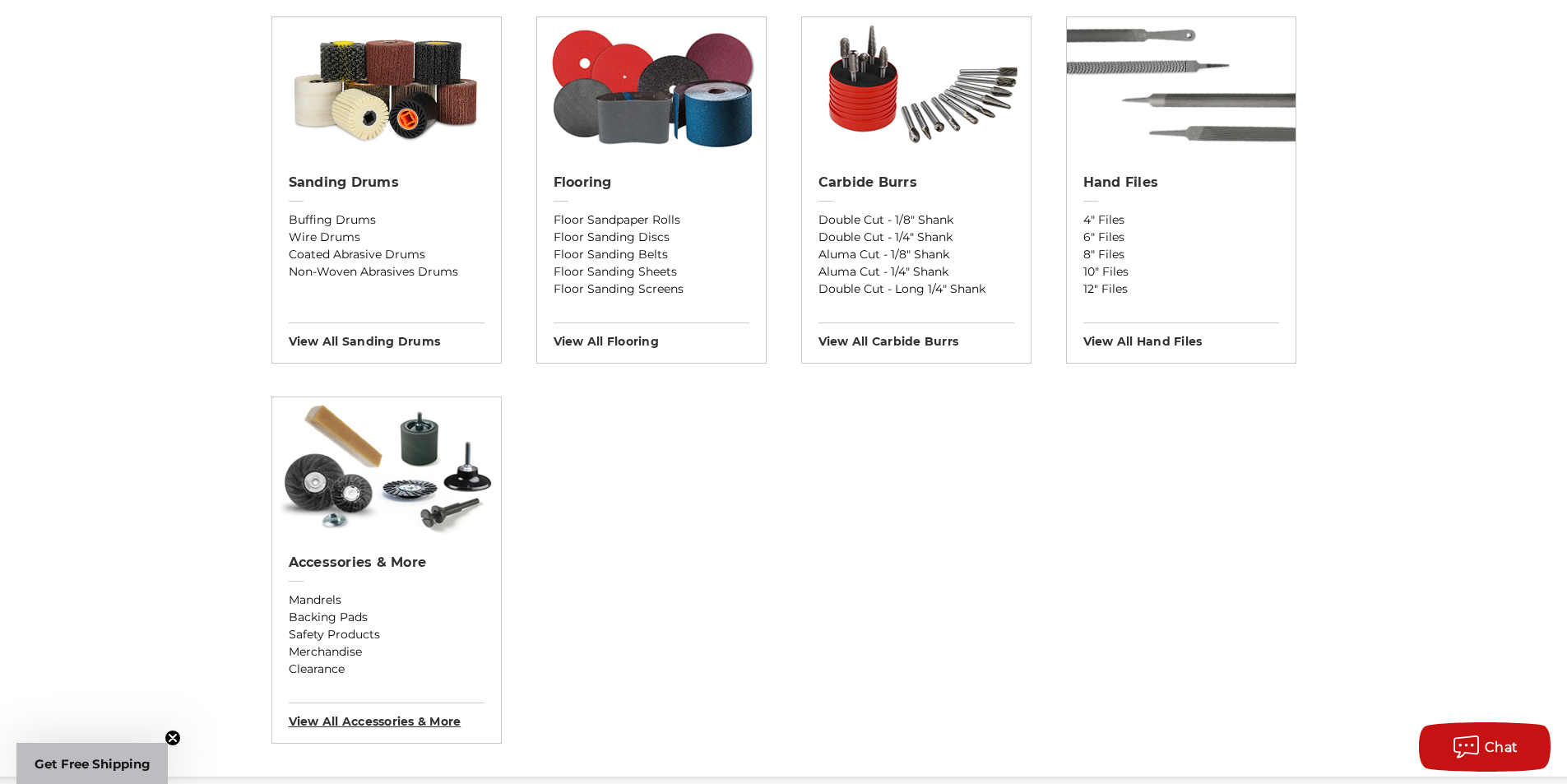
click at [392, 725] on h3 "View All accessories & more" at bounding box center [386, 715] width 196 height 26
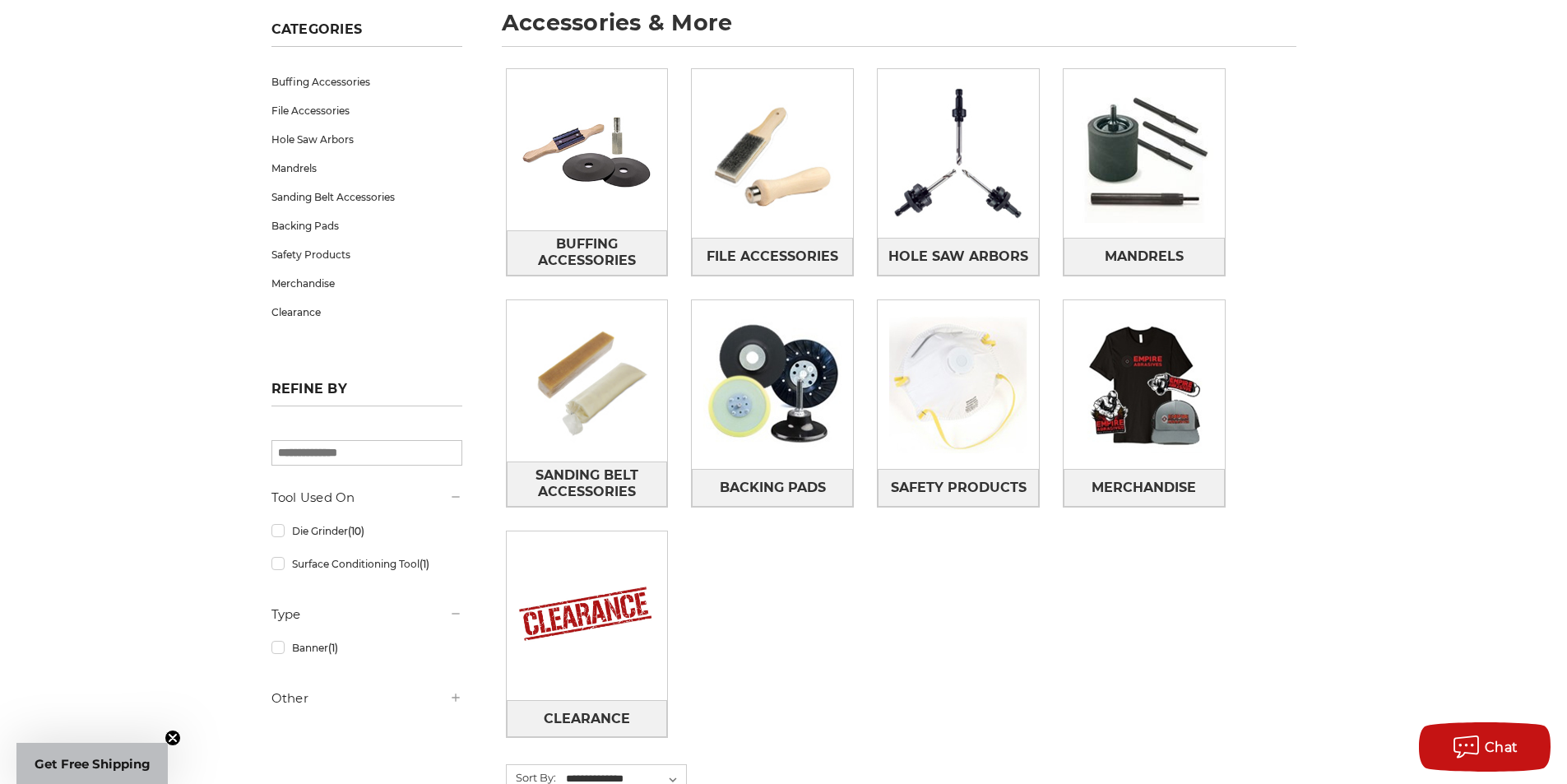
scroll to position [246, 0]
click at [1143, 256] on span "Mandrels" at bounding box center [1144, 255] width 79 height 28
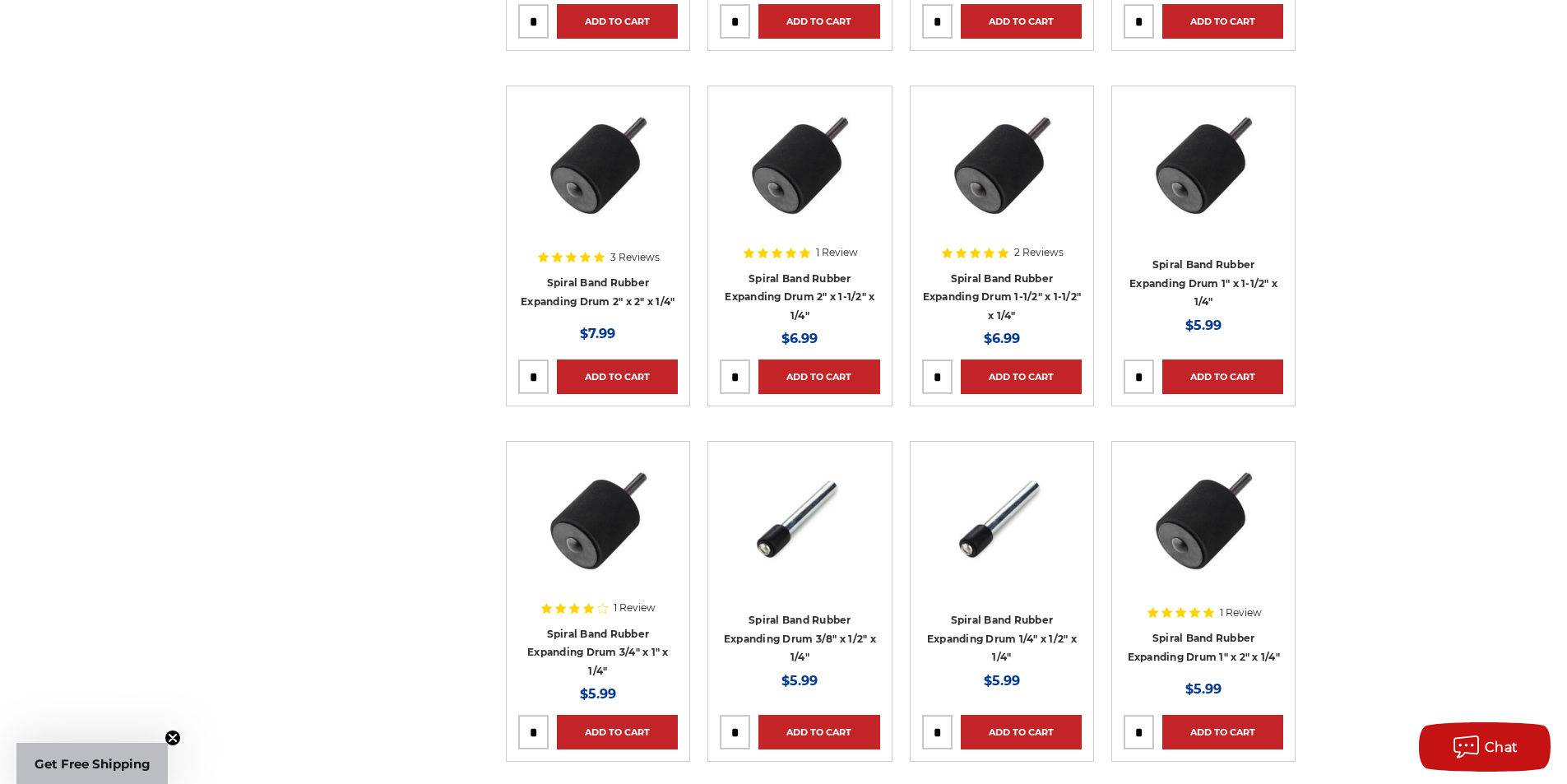
scroll to position [411, 0]
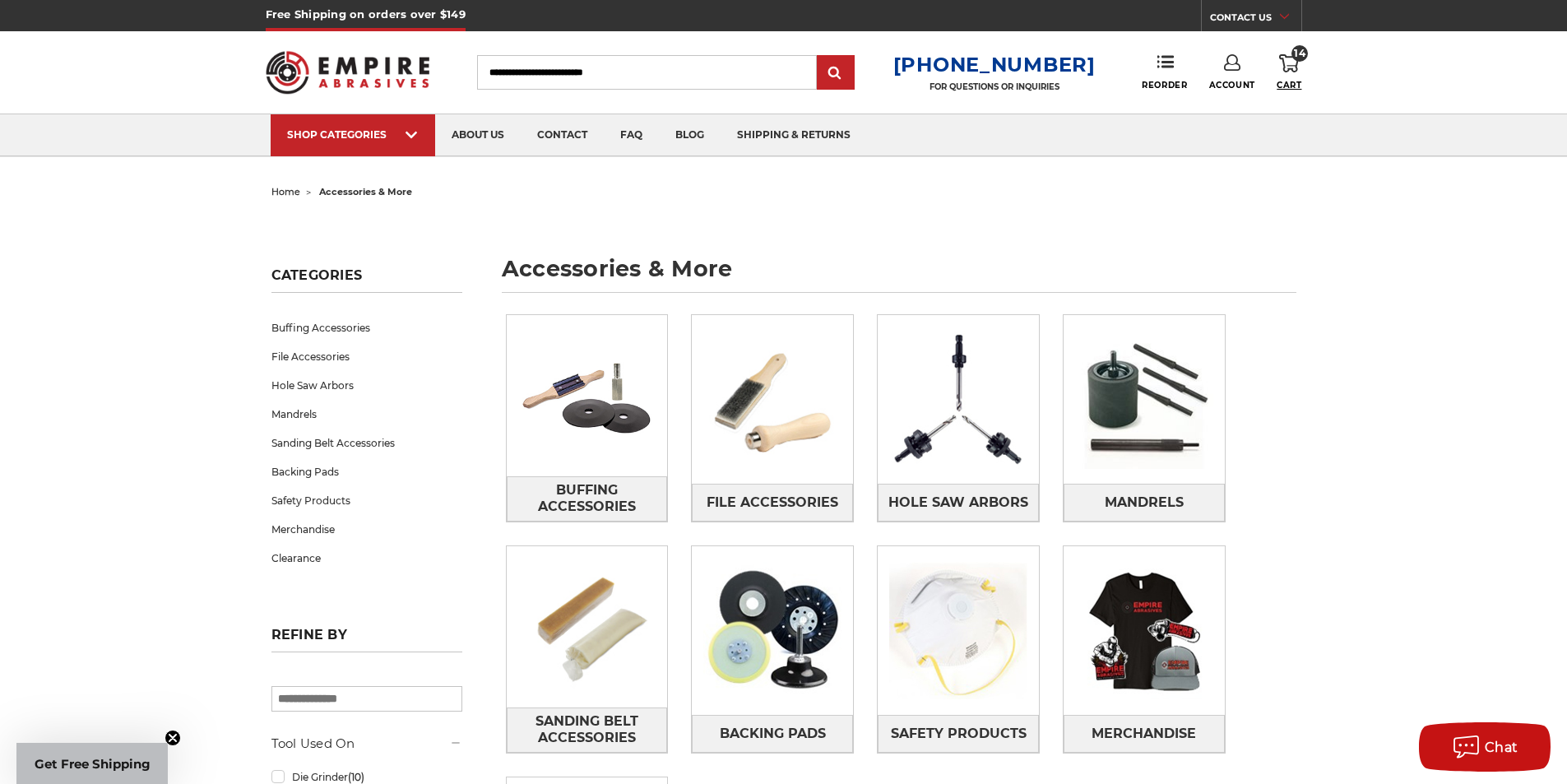
click at [1297, 81] on span "Cart" at bounding box center [1289, 84] width 25 height 11
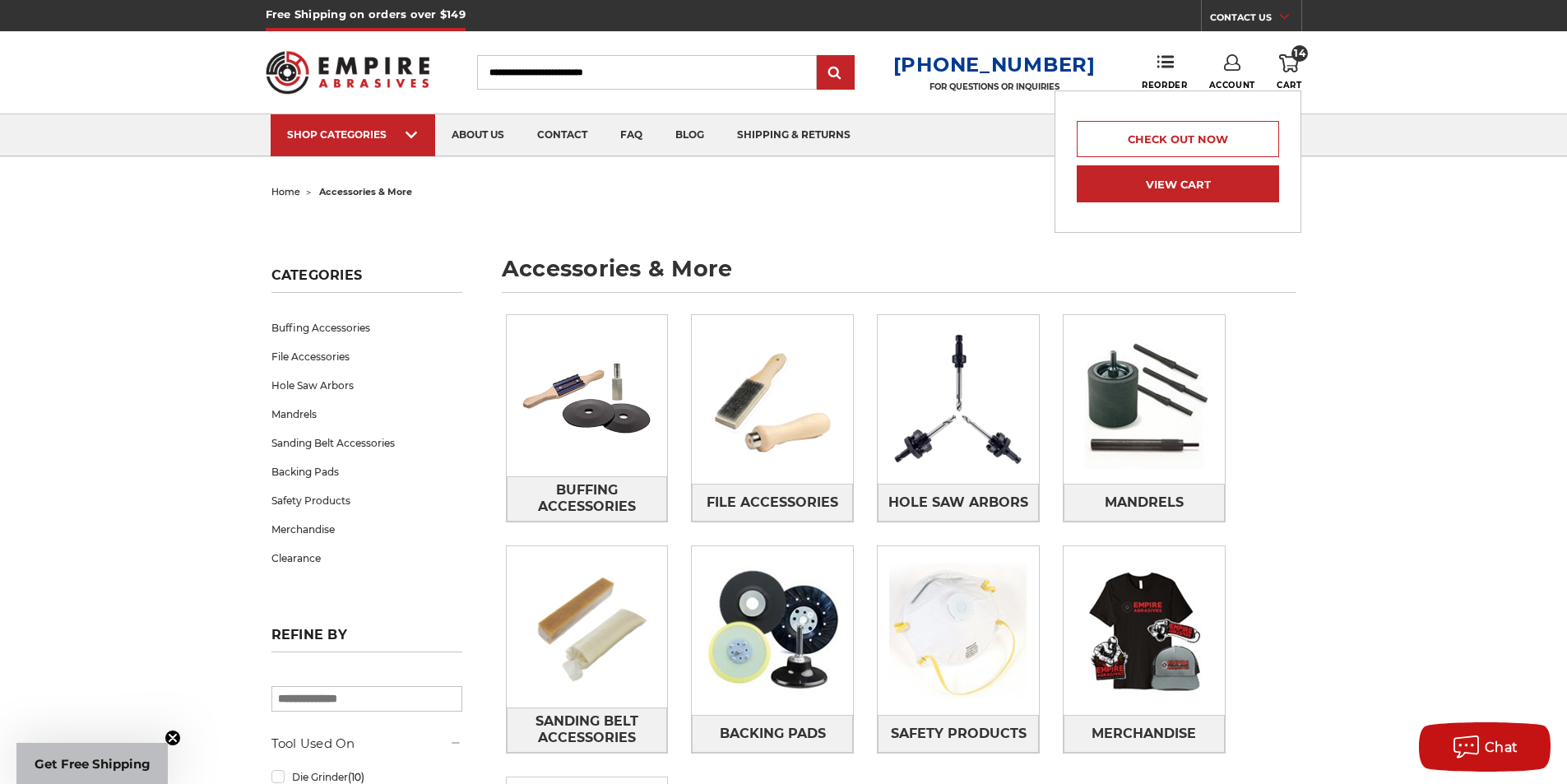
click at [1156, 176] on link "View Cart" at bounding box center [1178, 183] width 202 height 37
